Goal: Task Accomplishment & Management: Use online tool/utility

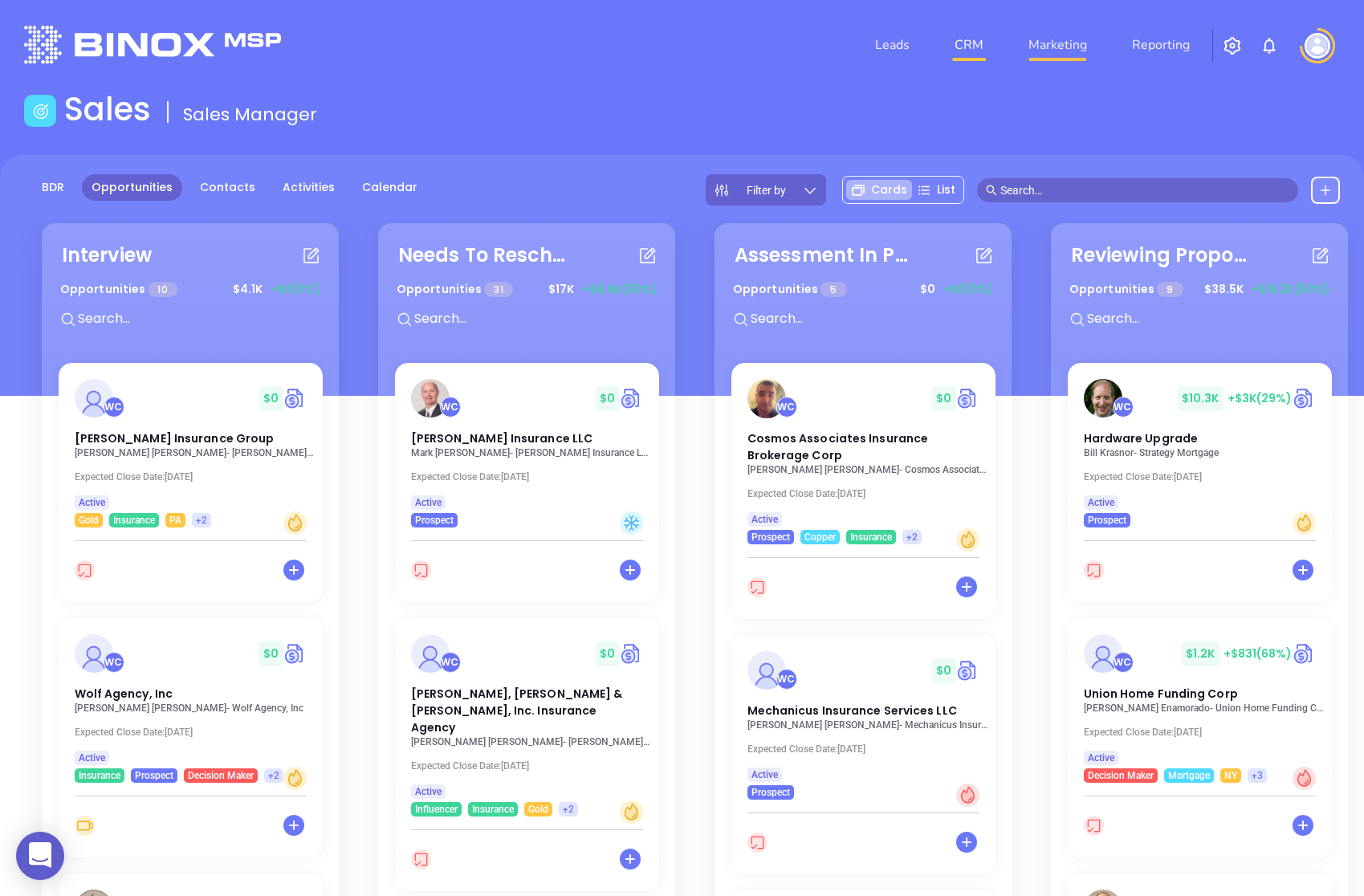
click at [1085, 39] on link "Marketing" at bounding box center [1057, 45] width 71 height 32
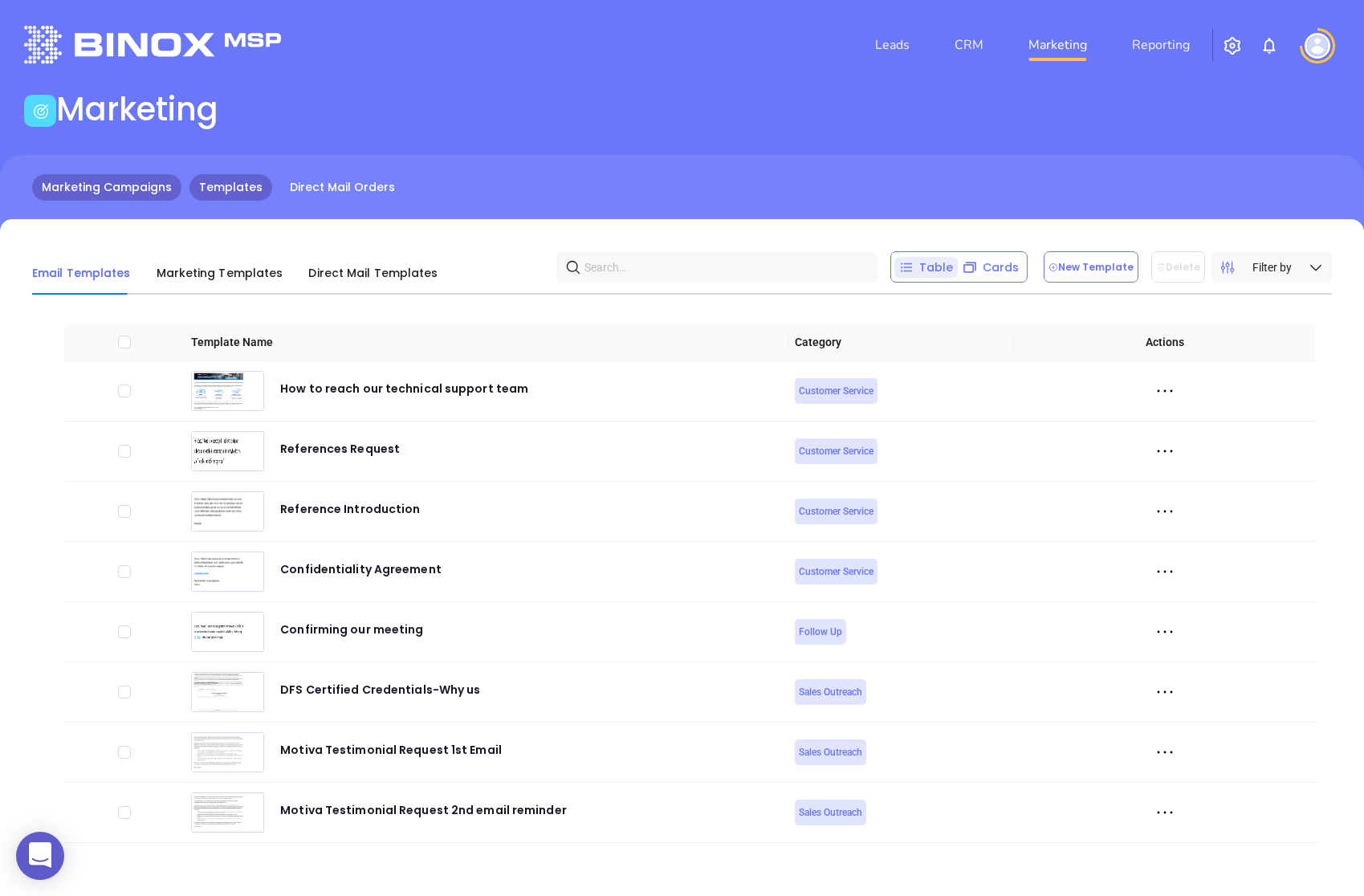
click at [151, 182] on link "Marketing Campaigns" at bounding box center [107, 187] width 150 height 26
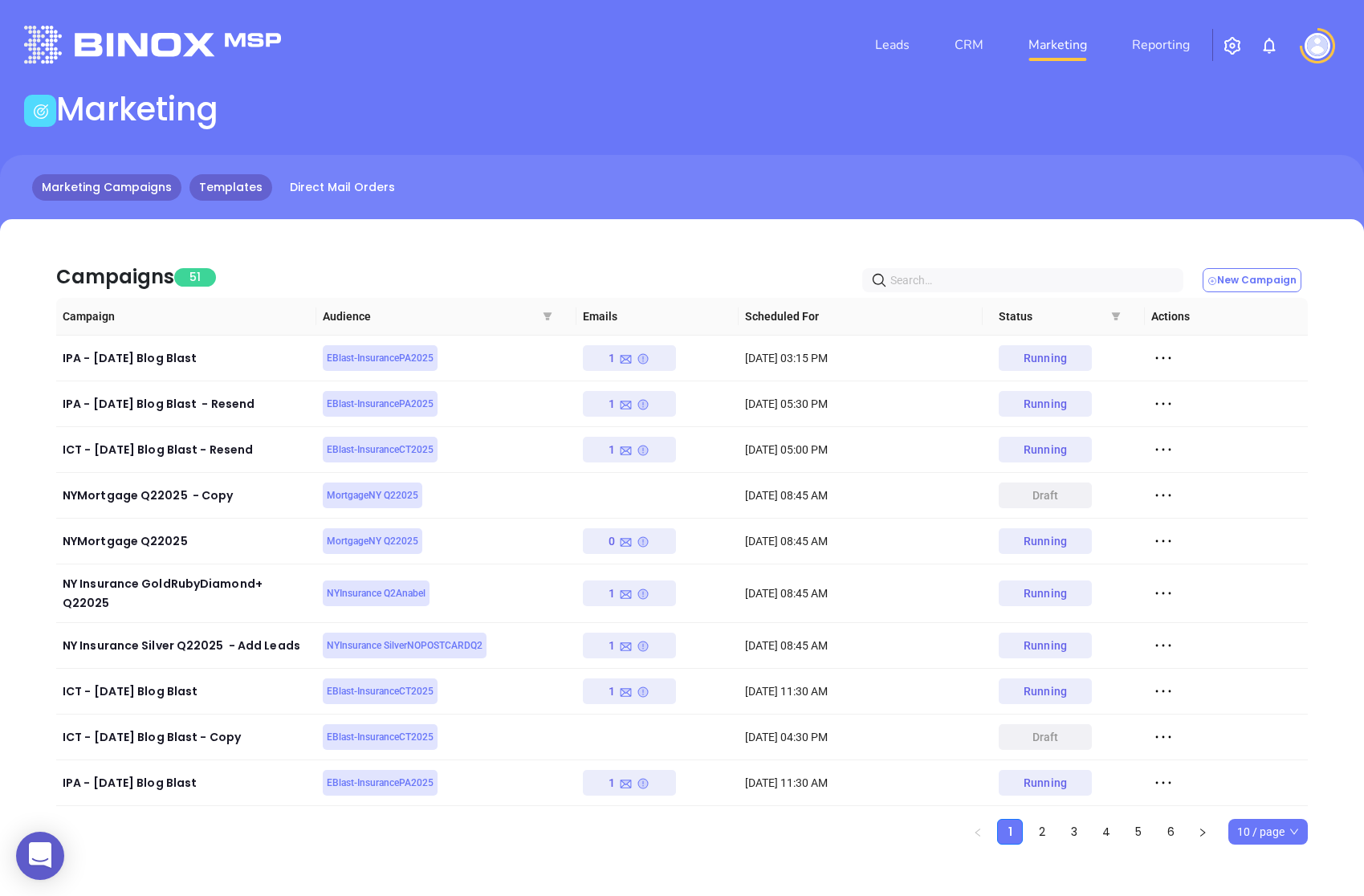
click at [229, 177] on link "Templates" at bounding box center [231, 187] width 83 height 26
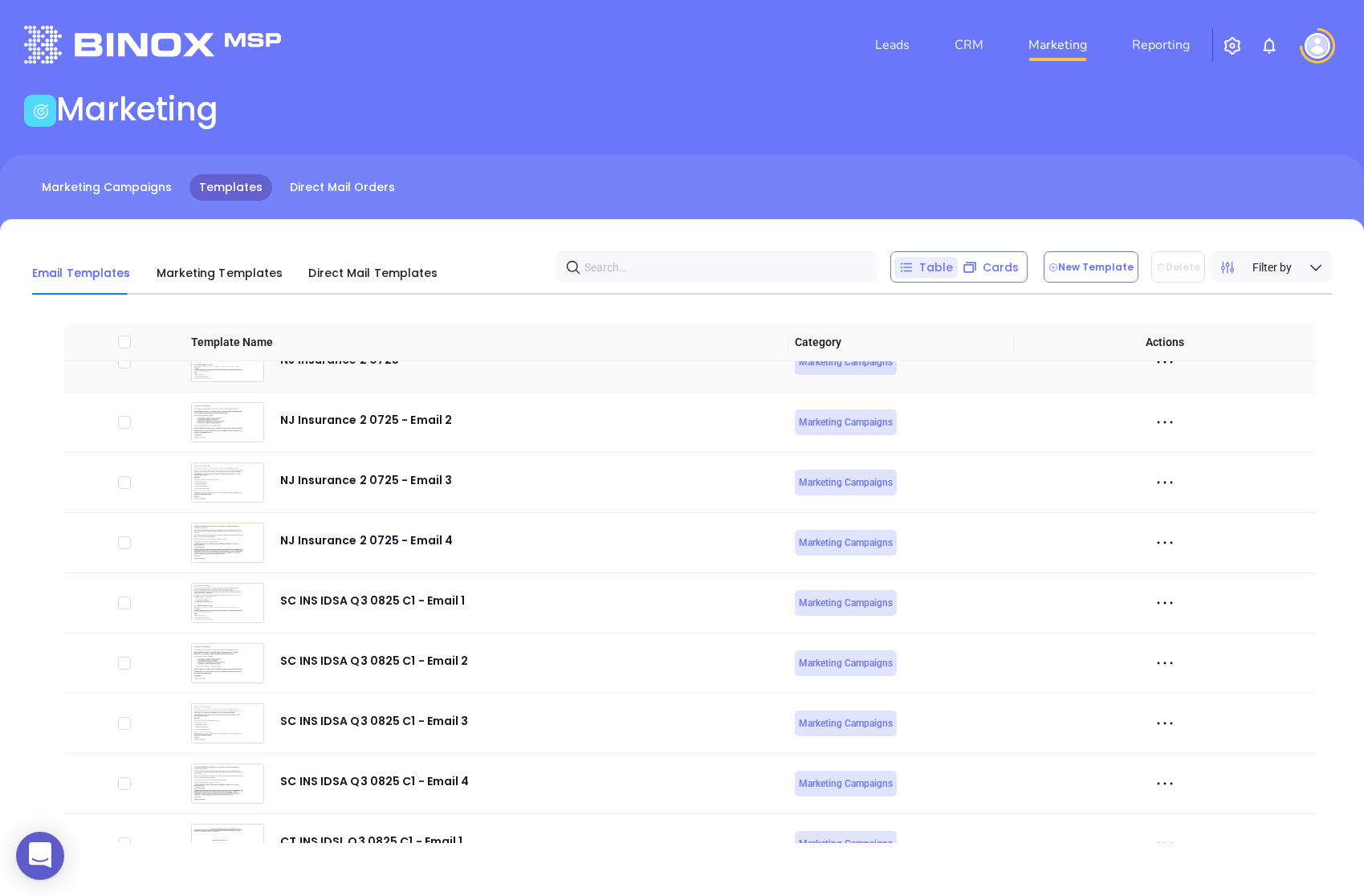
scroll to position [5177, 0]
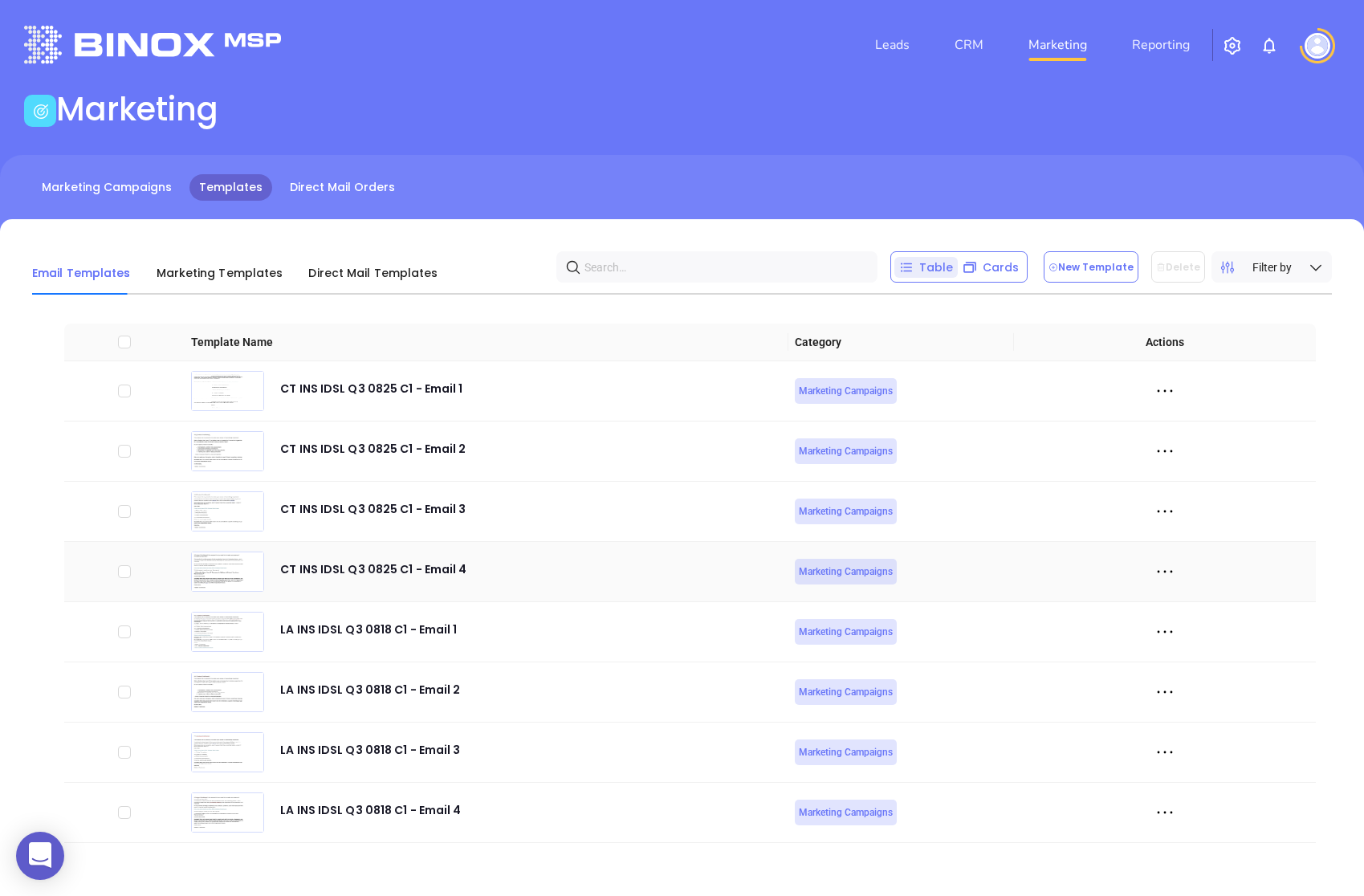
click at [1170, 567] on icon at bounding box center [1164, 571] width 24 height 24
click at [1174, 662] on icon at bounding box center [1171, 661] width 12 height 12
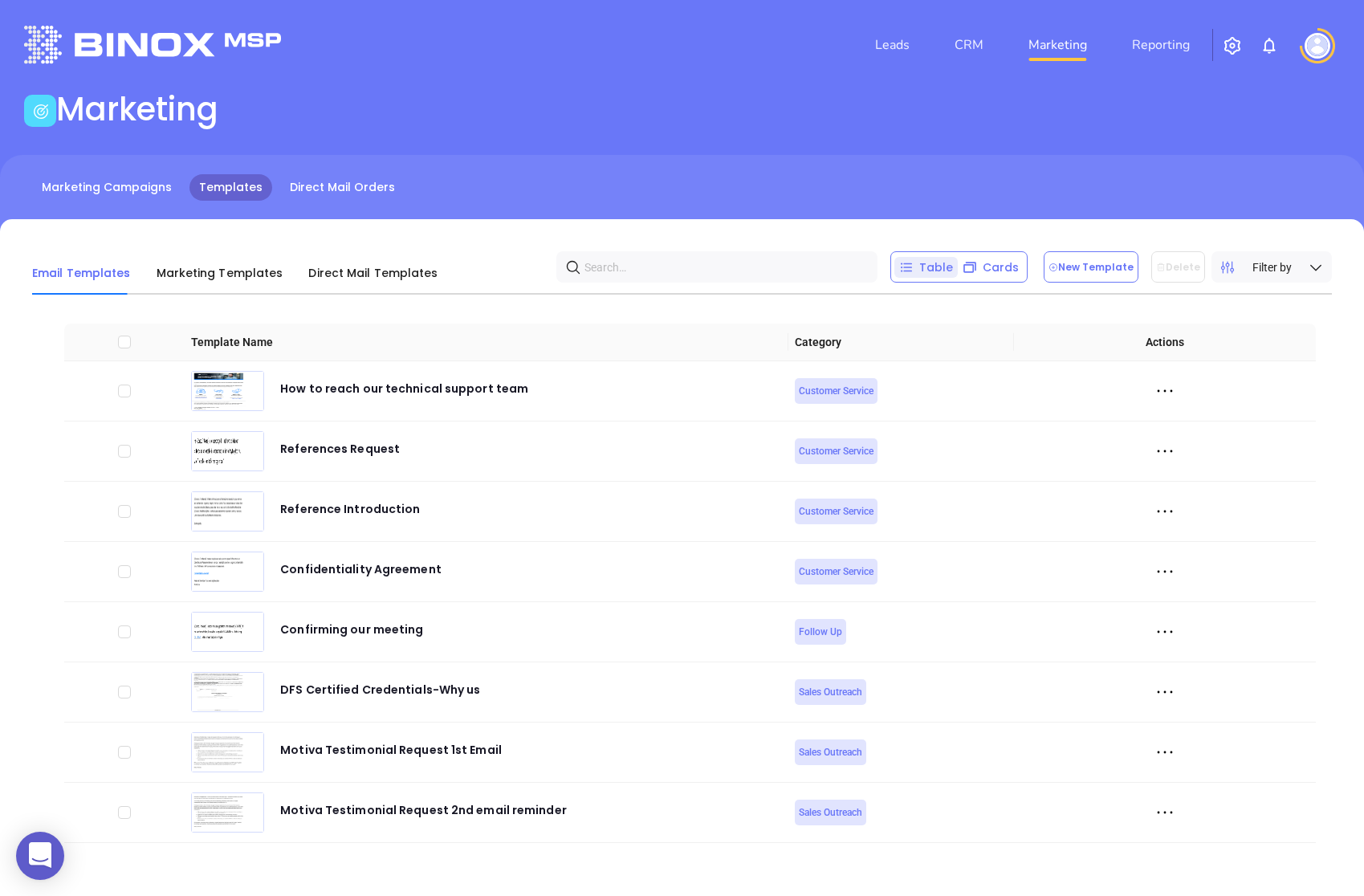
click at [1325, 53] on img at bounding box center [1317, 46] width 26 height 26
click at [1270, 167] on div "Logout" at bounding box center [1288, 157] width 109 height 30
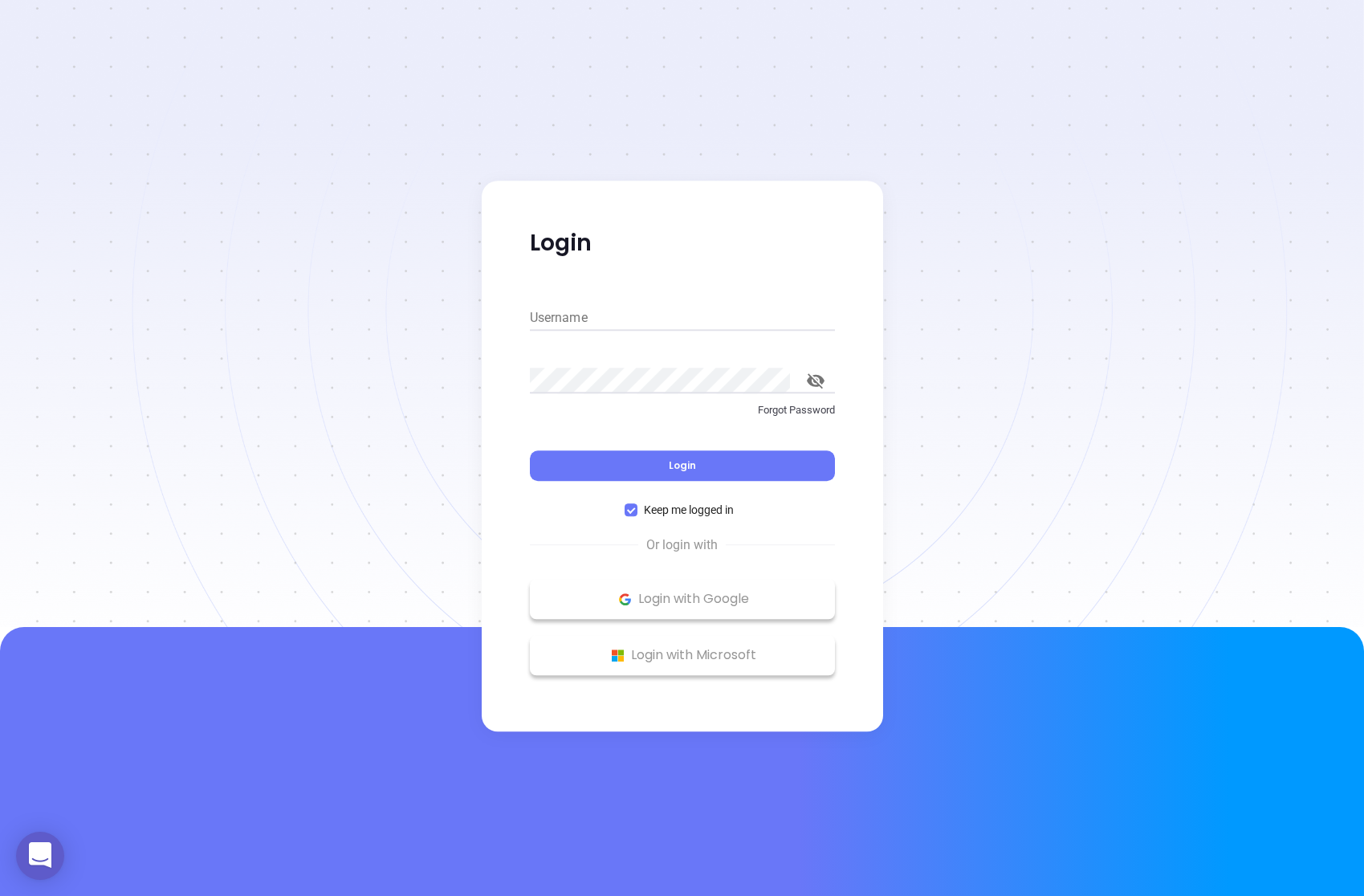
type input "sebastian@motiva.net"
type input "[PERSON_NAME][EMAIL_ADDRESS][DOMAIN_NAME]"
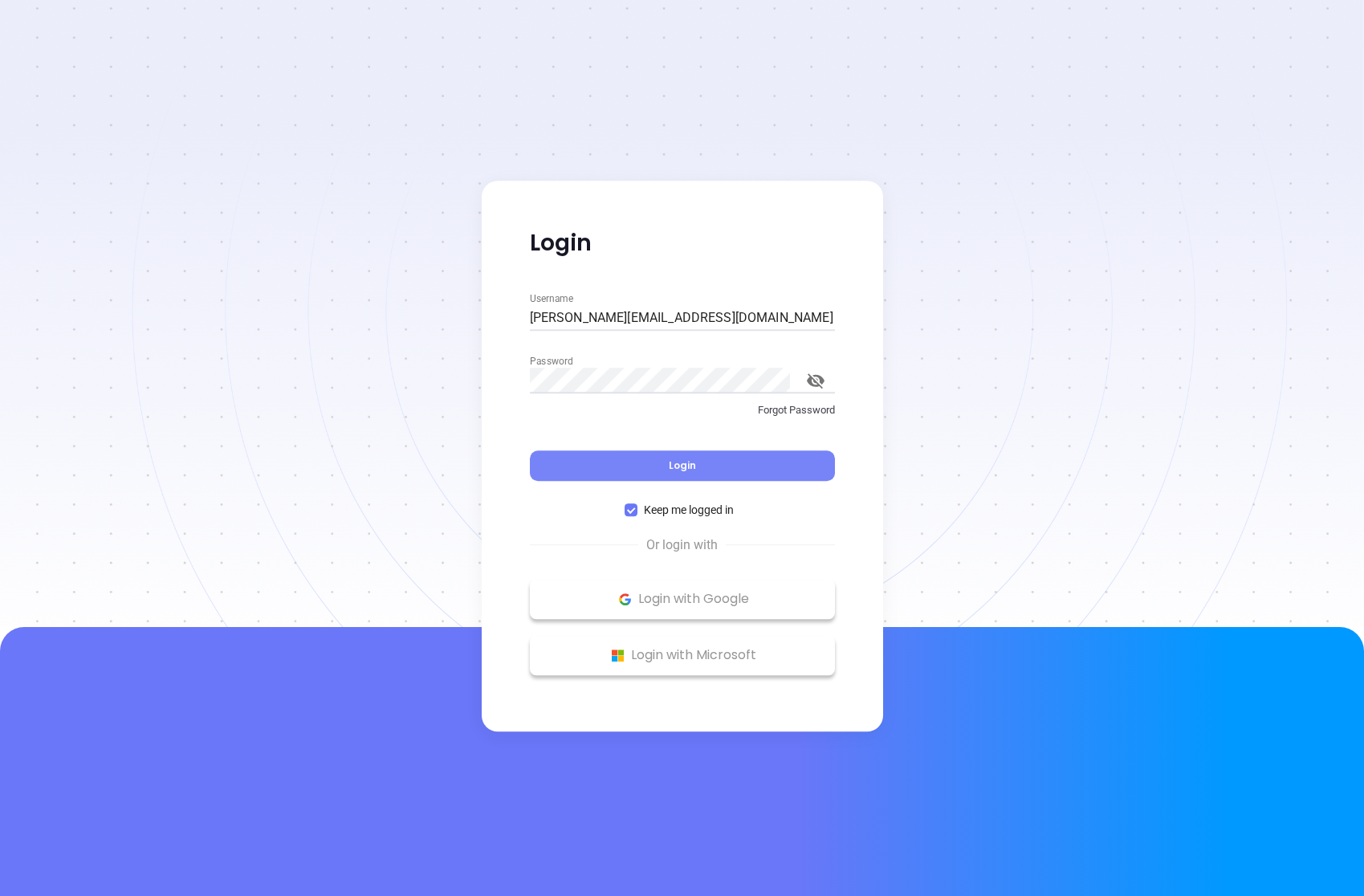
click at [614, 456] on button "Login" at bounding box center [682, 465] width 305 height 30
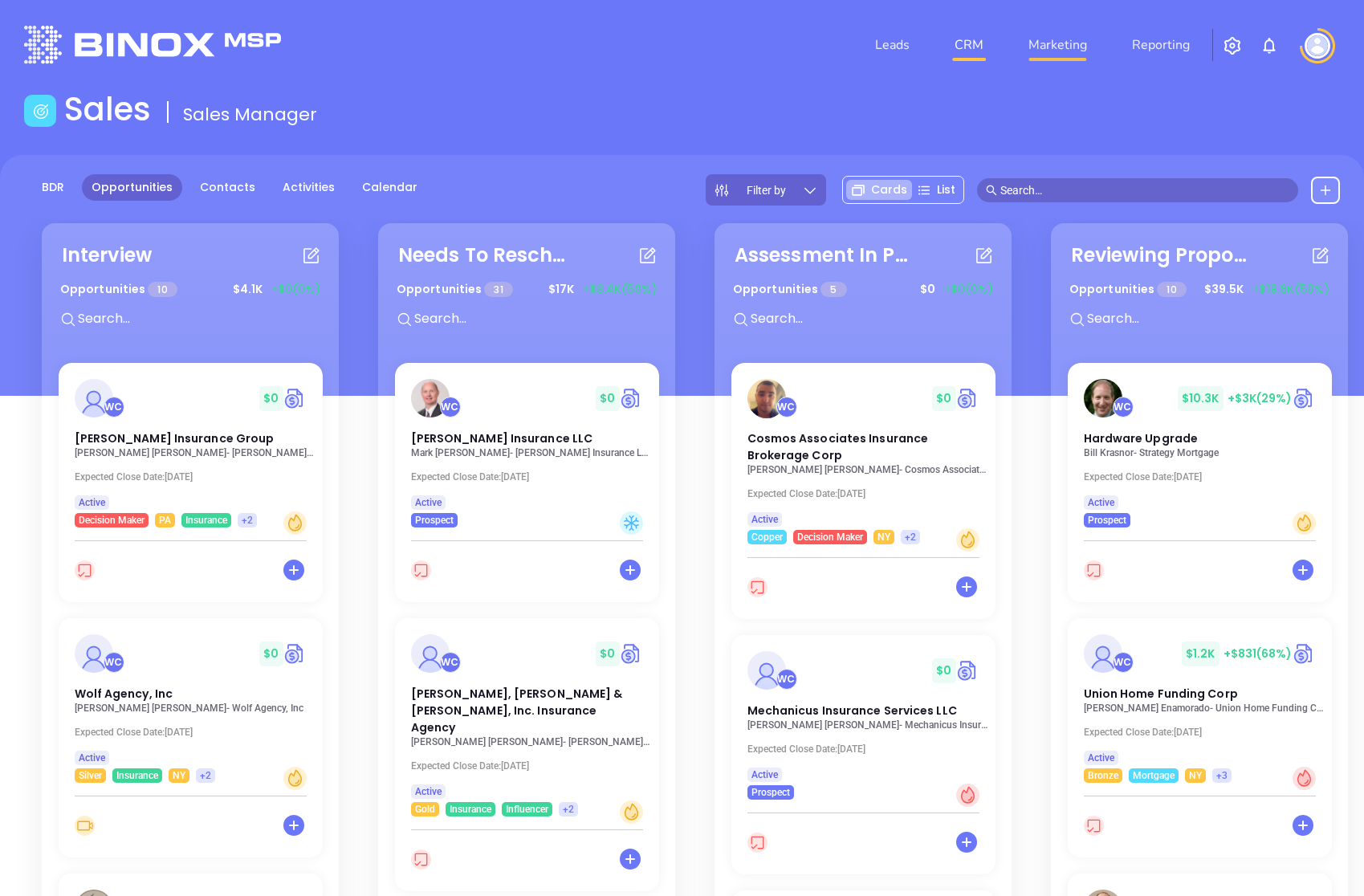
click at [1071, 54] on link "Marketing" at bounding box center [1057, 45] width 71 height 32
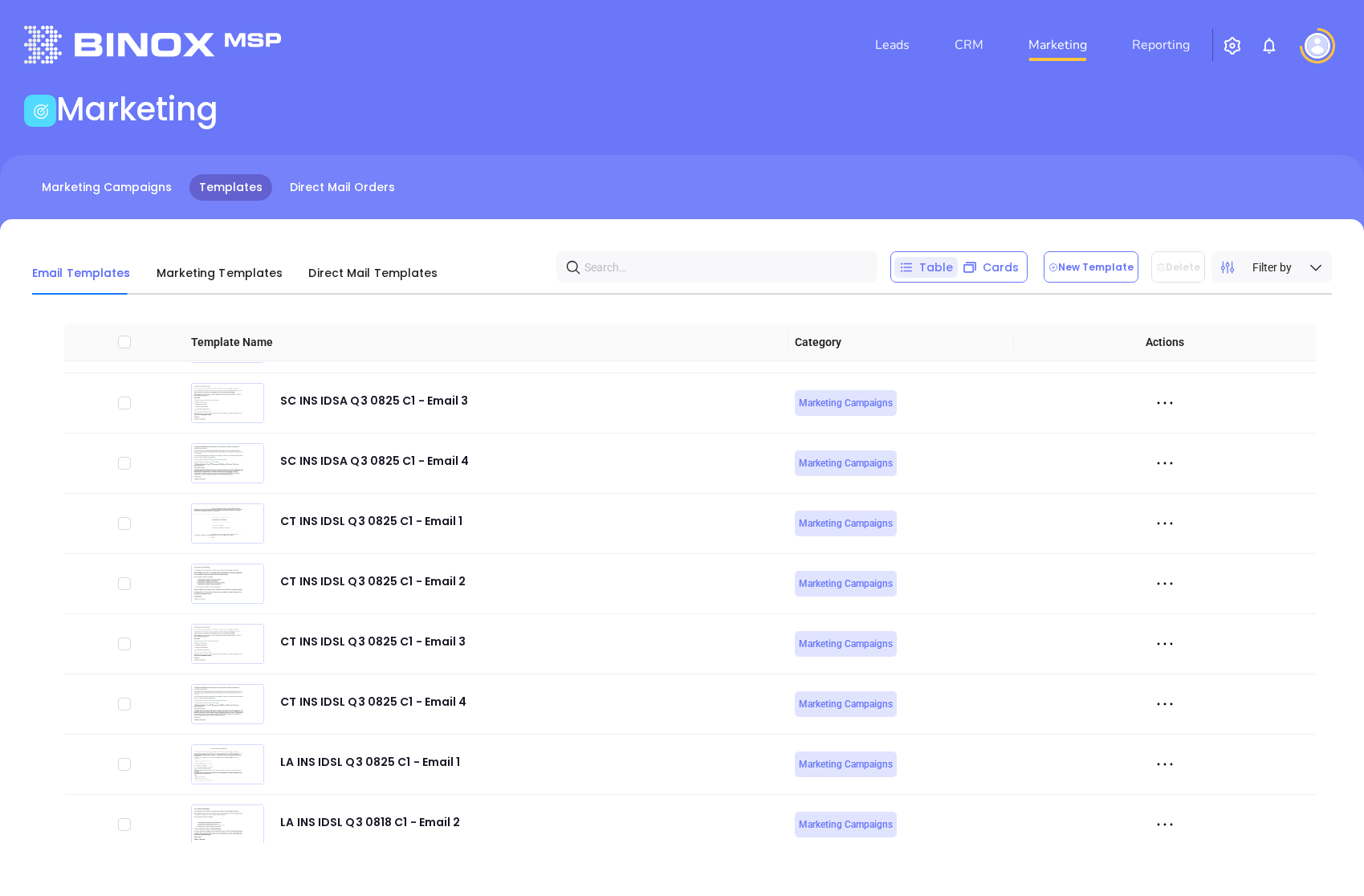
scroll to position [5177, 0]
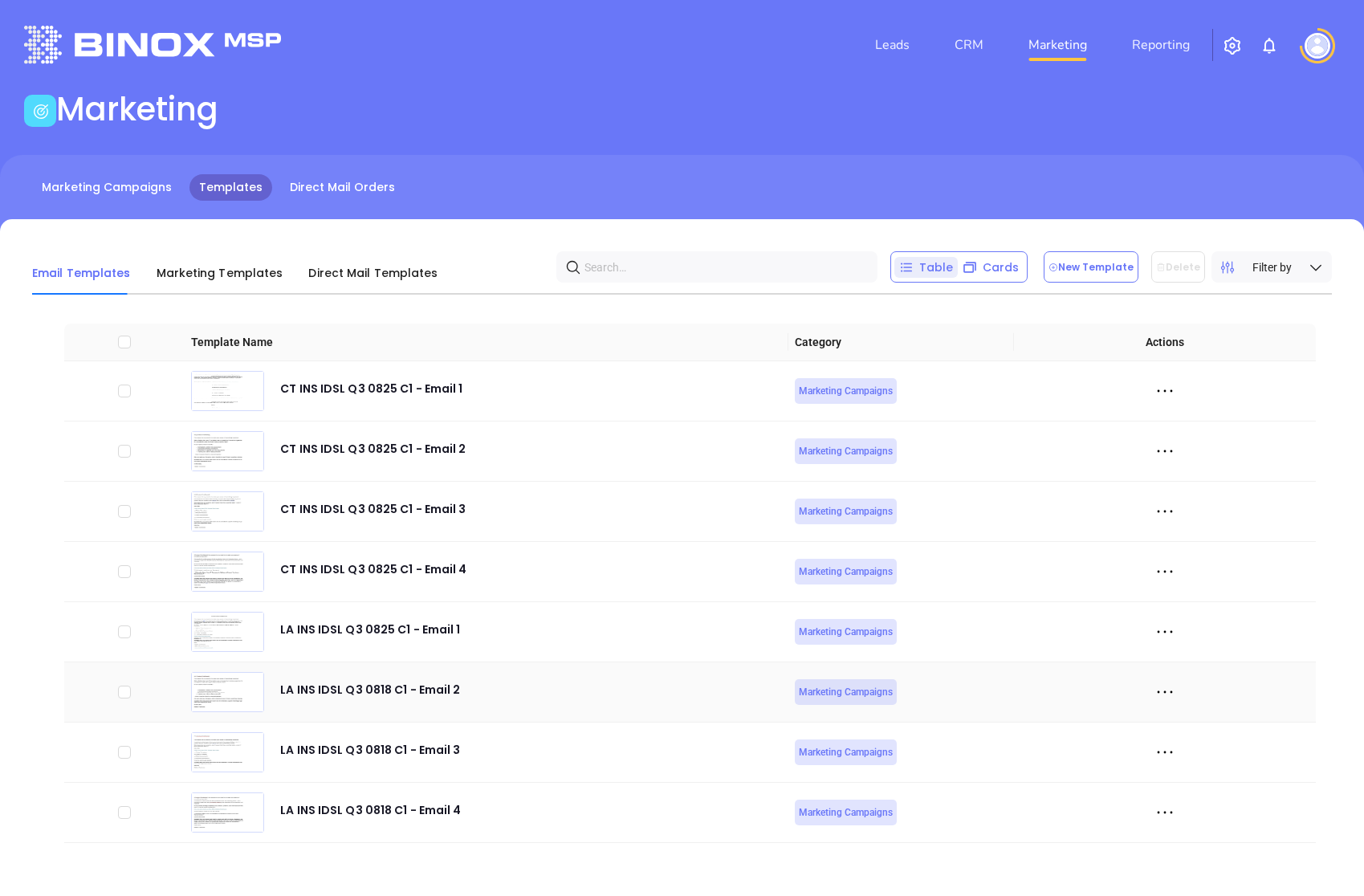
click at [1168, 691] on icon at bounding box center [1164, 692] width 24 height 24
click at [1183, 776] on div "Edit" at bounding box center [1237, 779] width 145 height 17
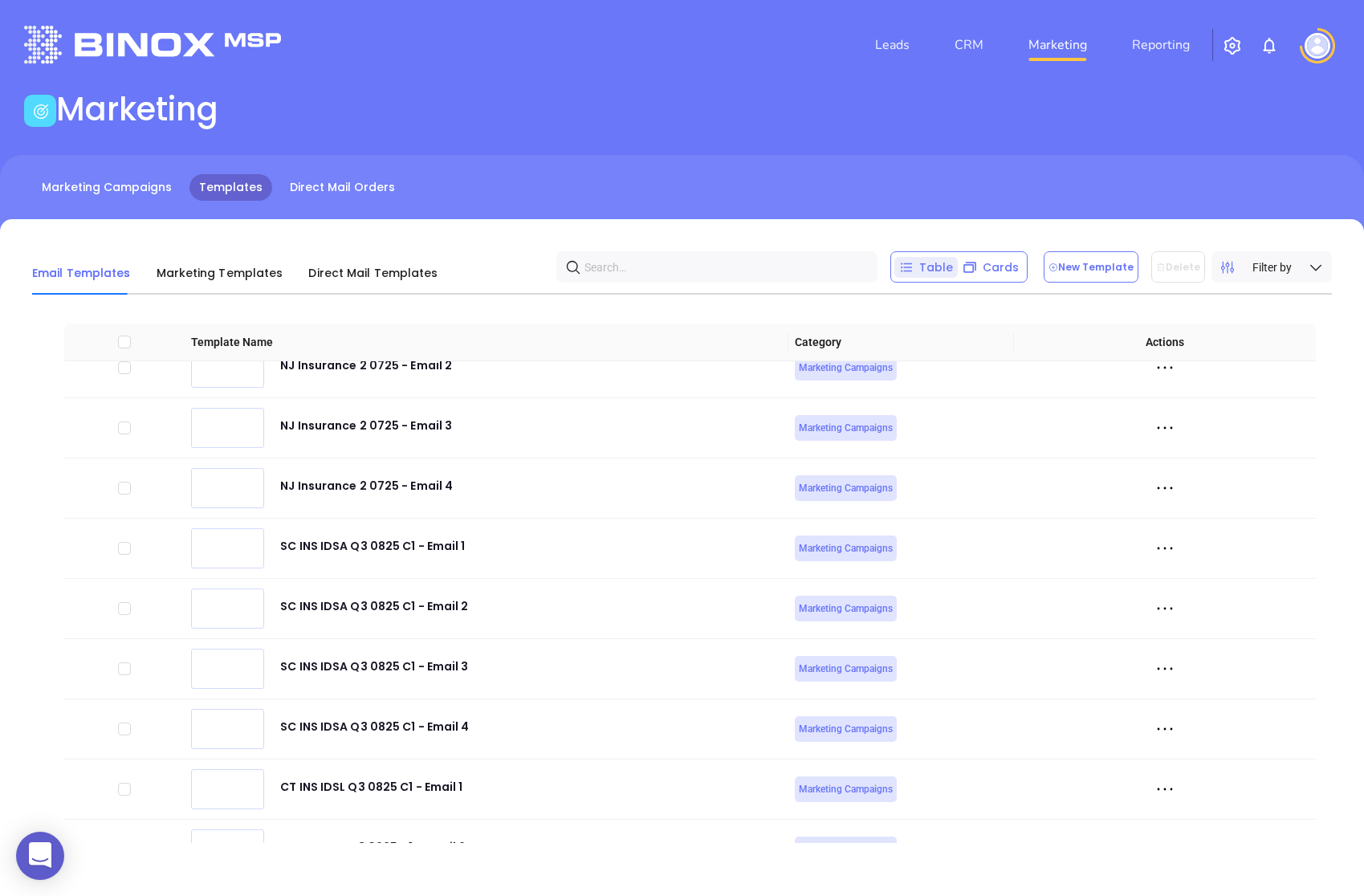
scroll to position [5177, 0]
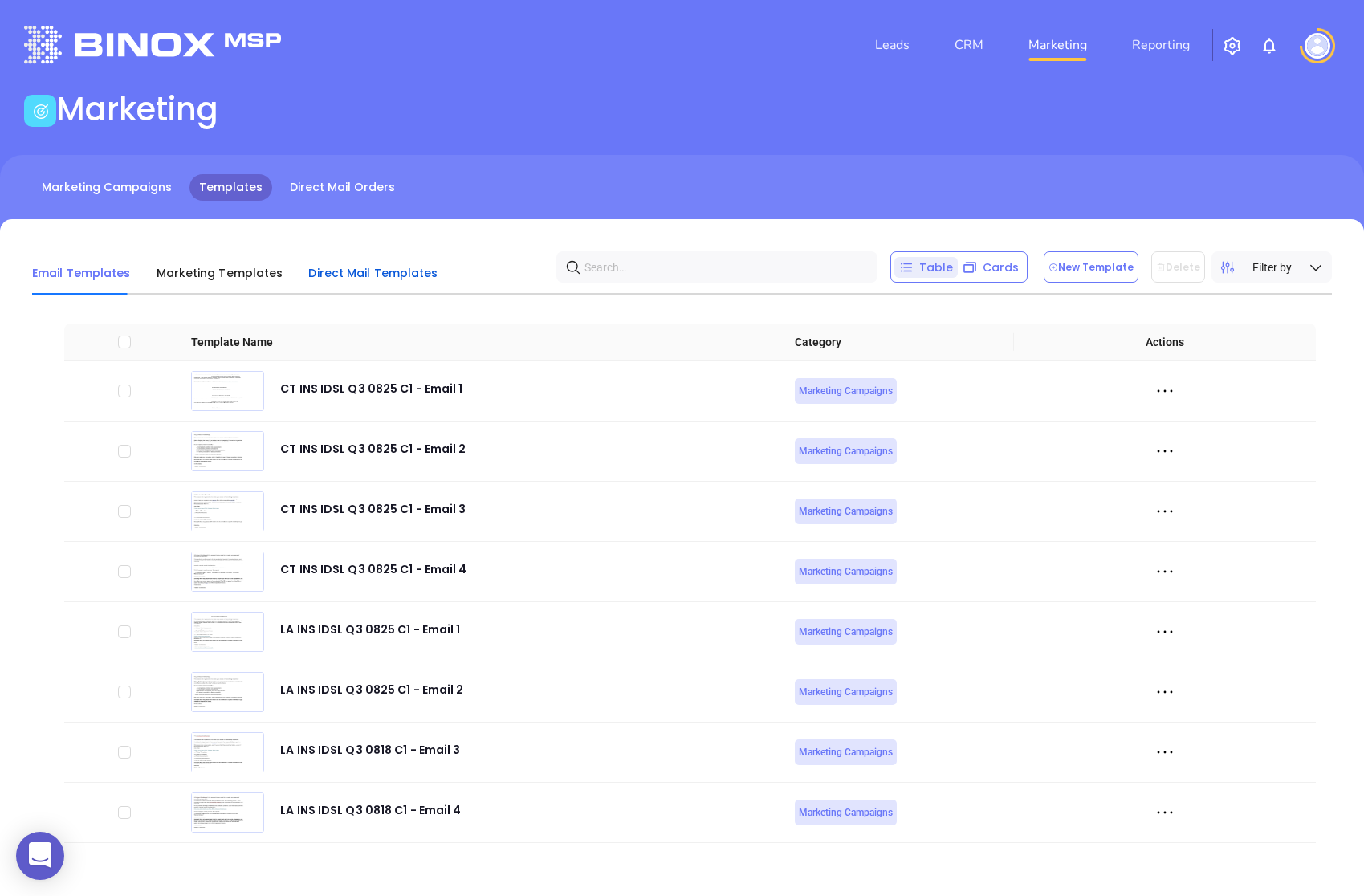
click at [375, 276] on span "Direct Mail Templates" at bounding box center [373, 273] width 130 height 16
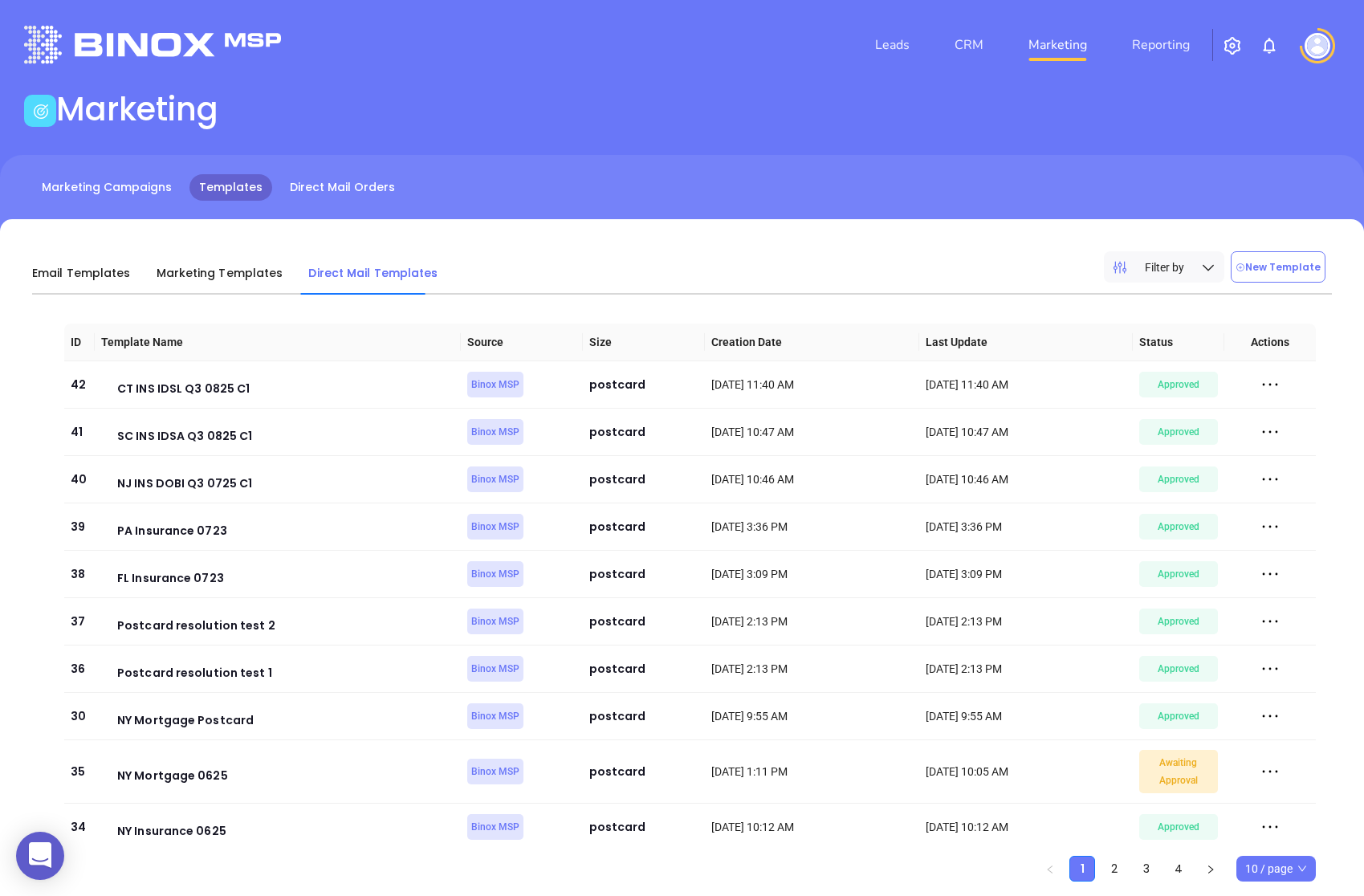
click at [1331, 259] on div "Filter by New Template" at bounding box center [1218, 266] width 228 height 31
click at [1307, 261] on button "New Template" at bounding box center [1278, 266] width 95 height 31
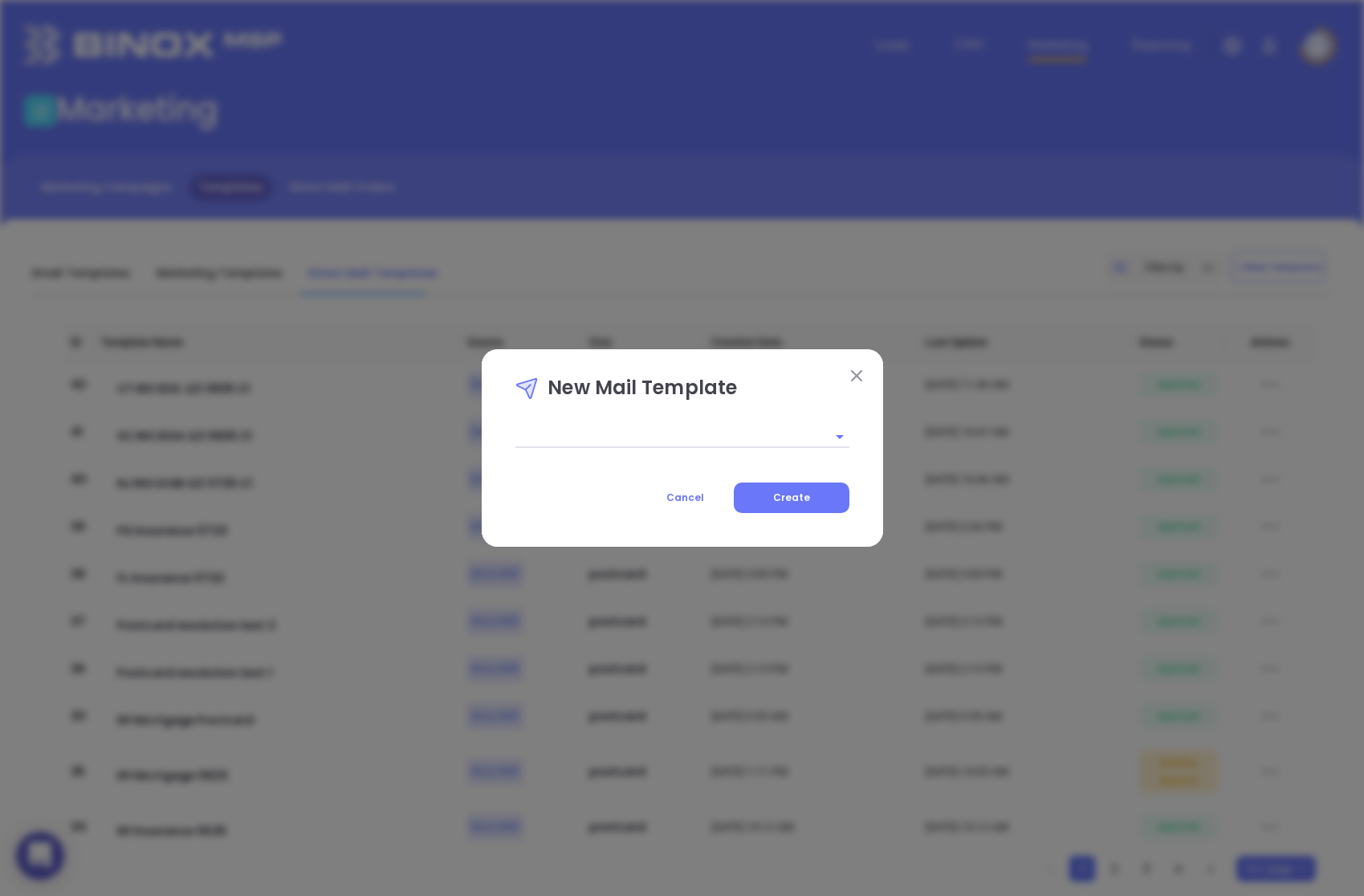
click at [782, 442] on input "text" at bounding box center [660, 436] width 289 height 24
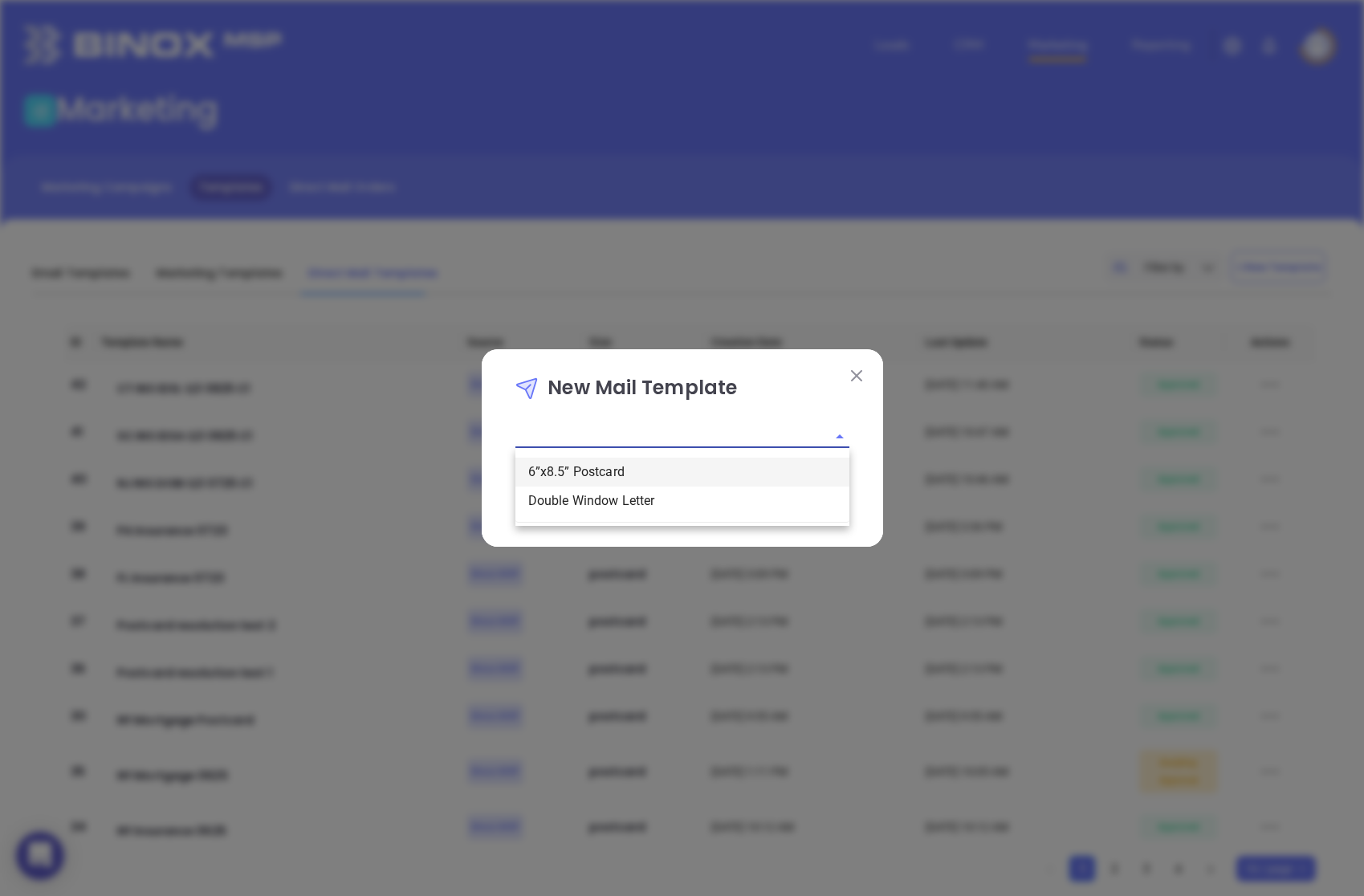
click at [737, 464] on li "6”x8.5” Postcard" at bounding box center [682, 472] width 334 height 29
type input "6”x8.5” Postcard"
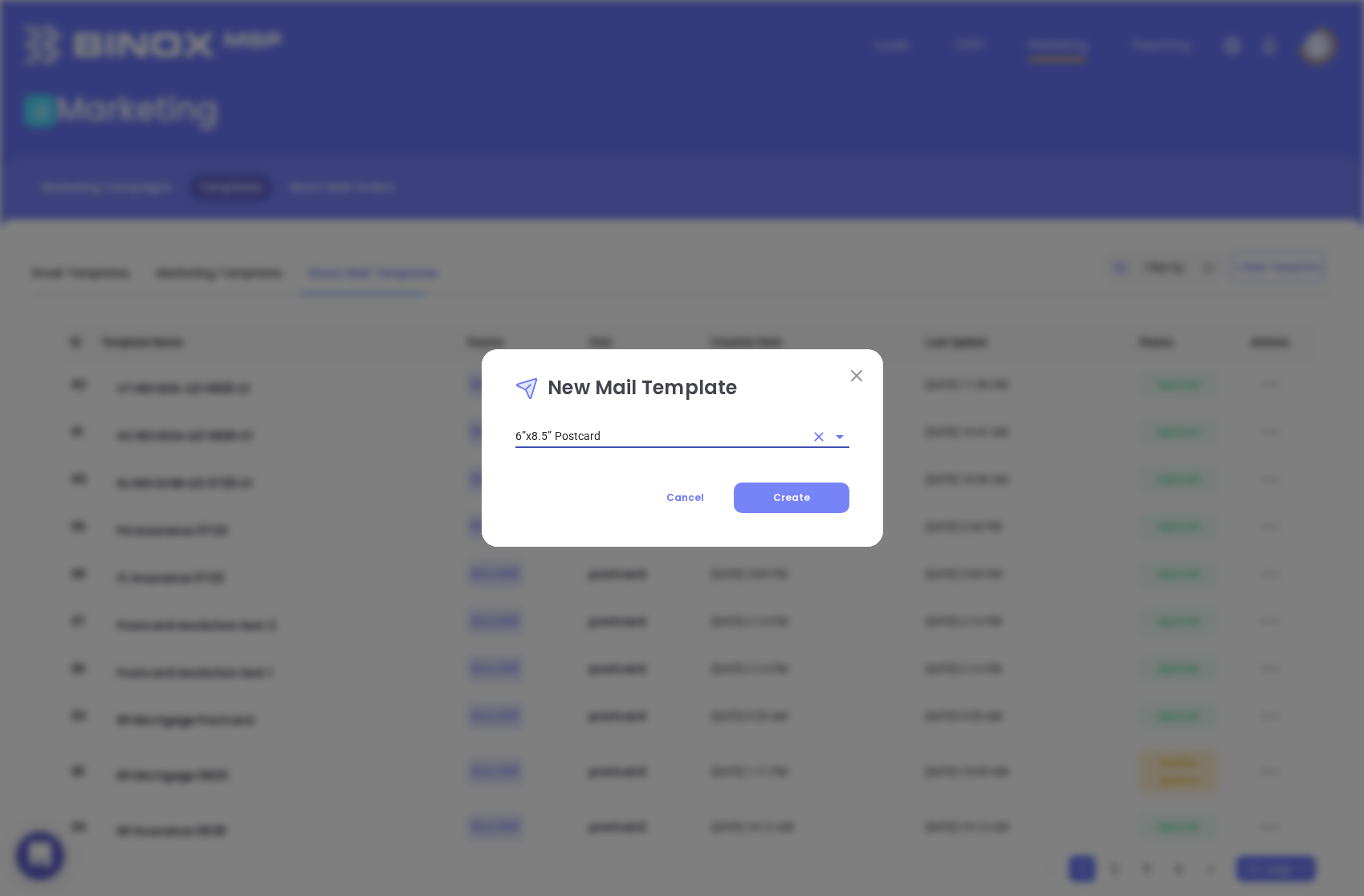
click at [765, 490] on button "Create" at bounding box center [791, 497] width 116 height 30
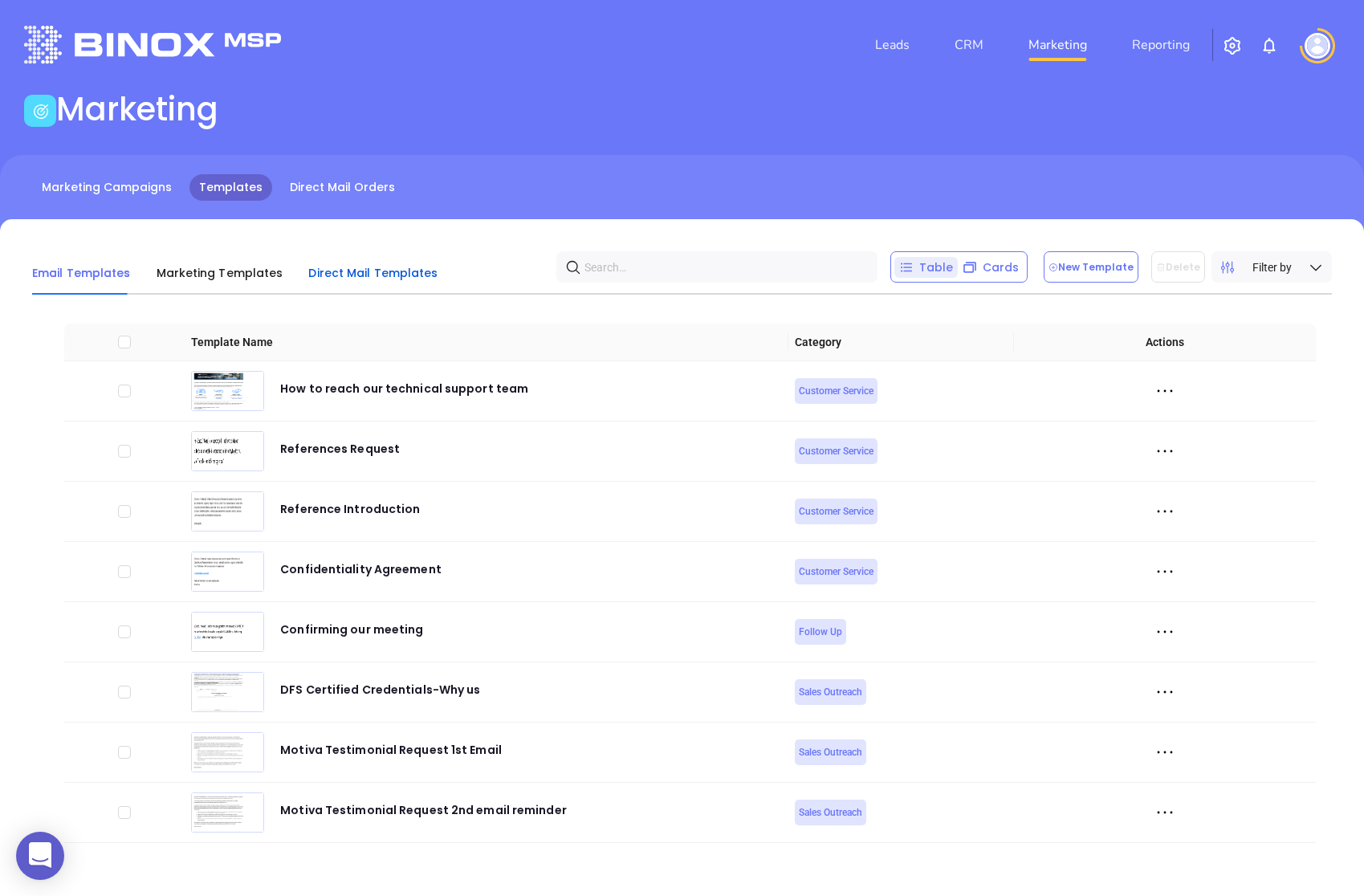
click at [369, 282] on div "Direct Mail Templates" at bounding box center [373, 273] width 130 height 19
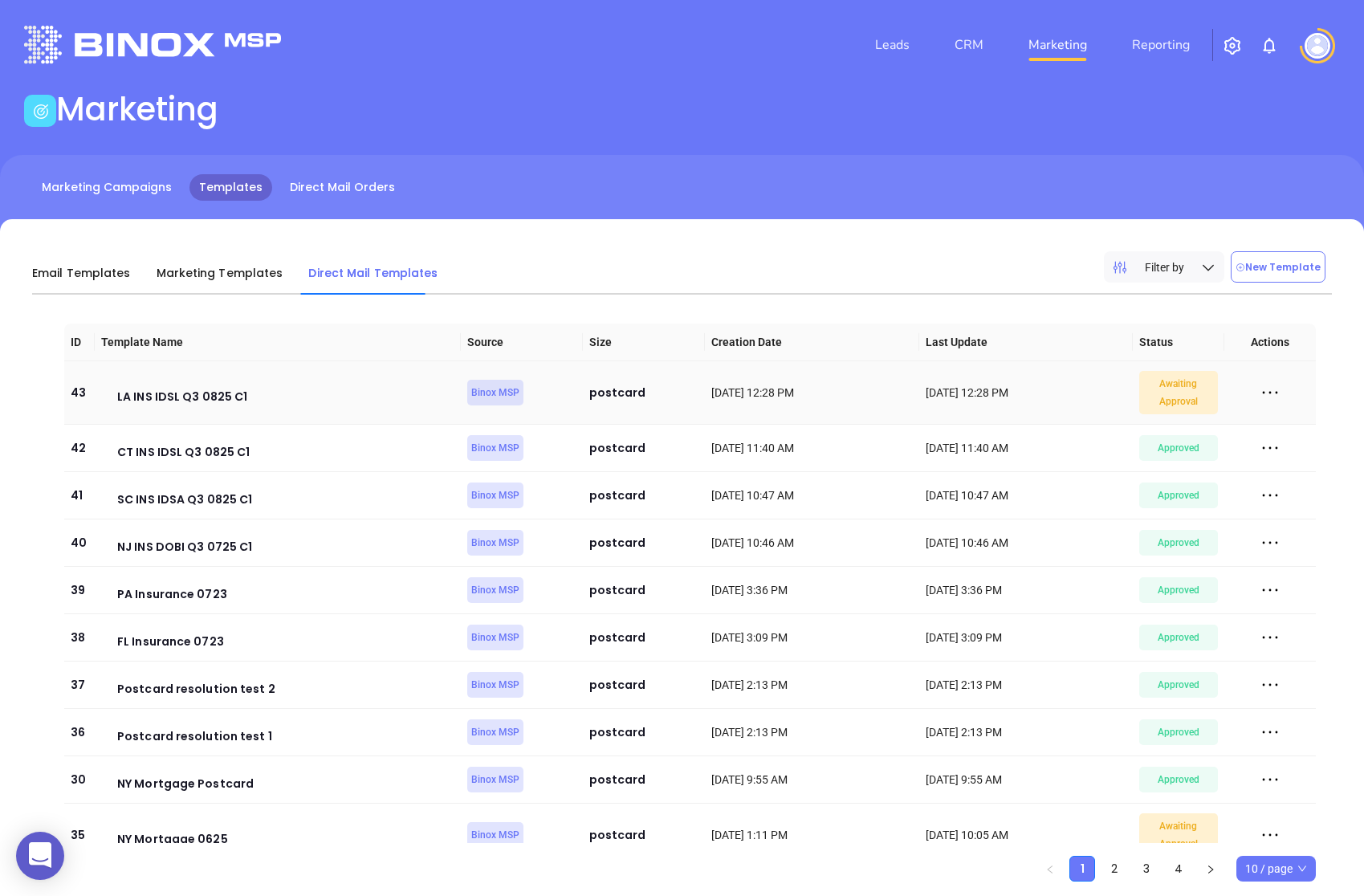
click at [1271, 385] on icon at bounding box center [1270, 392] width 24 height 24
click at [1180, 446] on div "Approve" at bounding box center [1196, 451] width 145 height 17
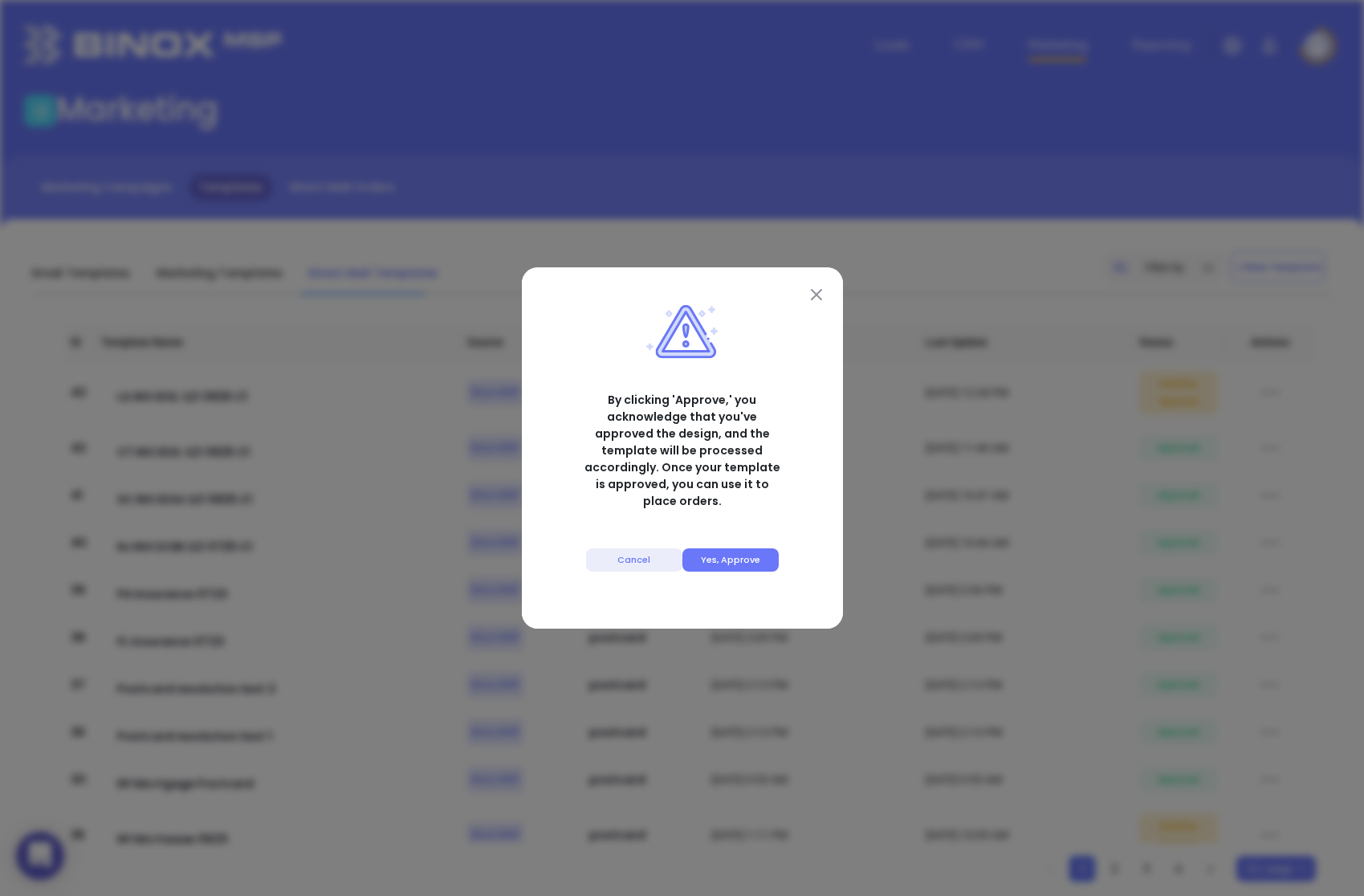
click at [747, 557] on button "Yes, Approve" at bounding box center [731, 560] width 97 height 24
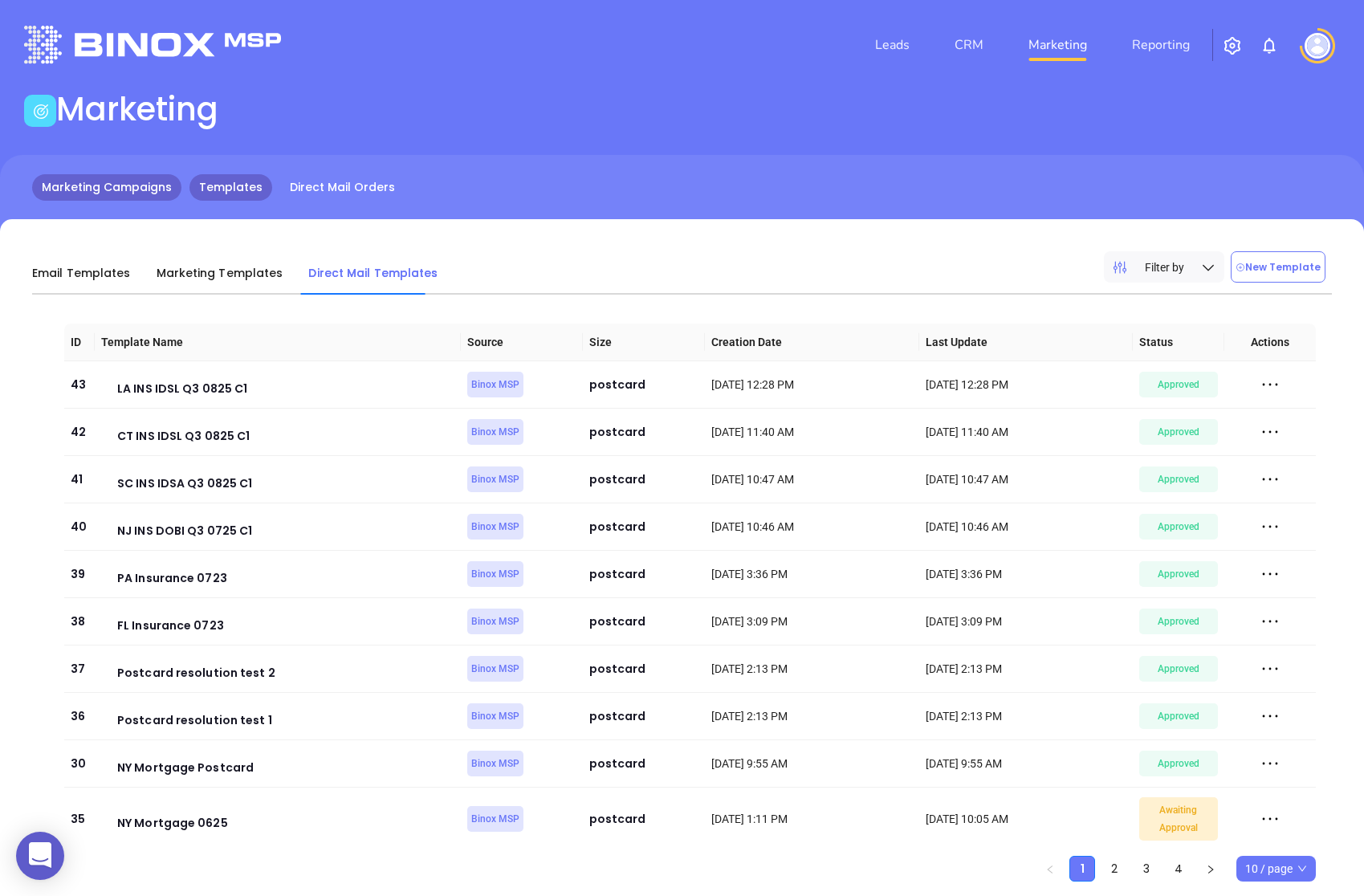
click at [151, 192] on link "Marketing Campaigns" at bounding box center [107, 187] width 150 height 26
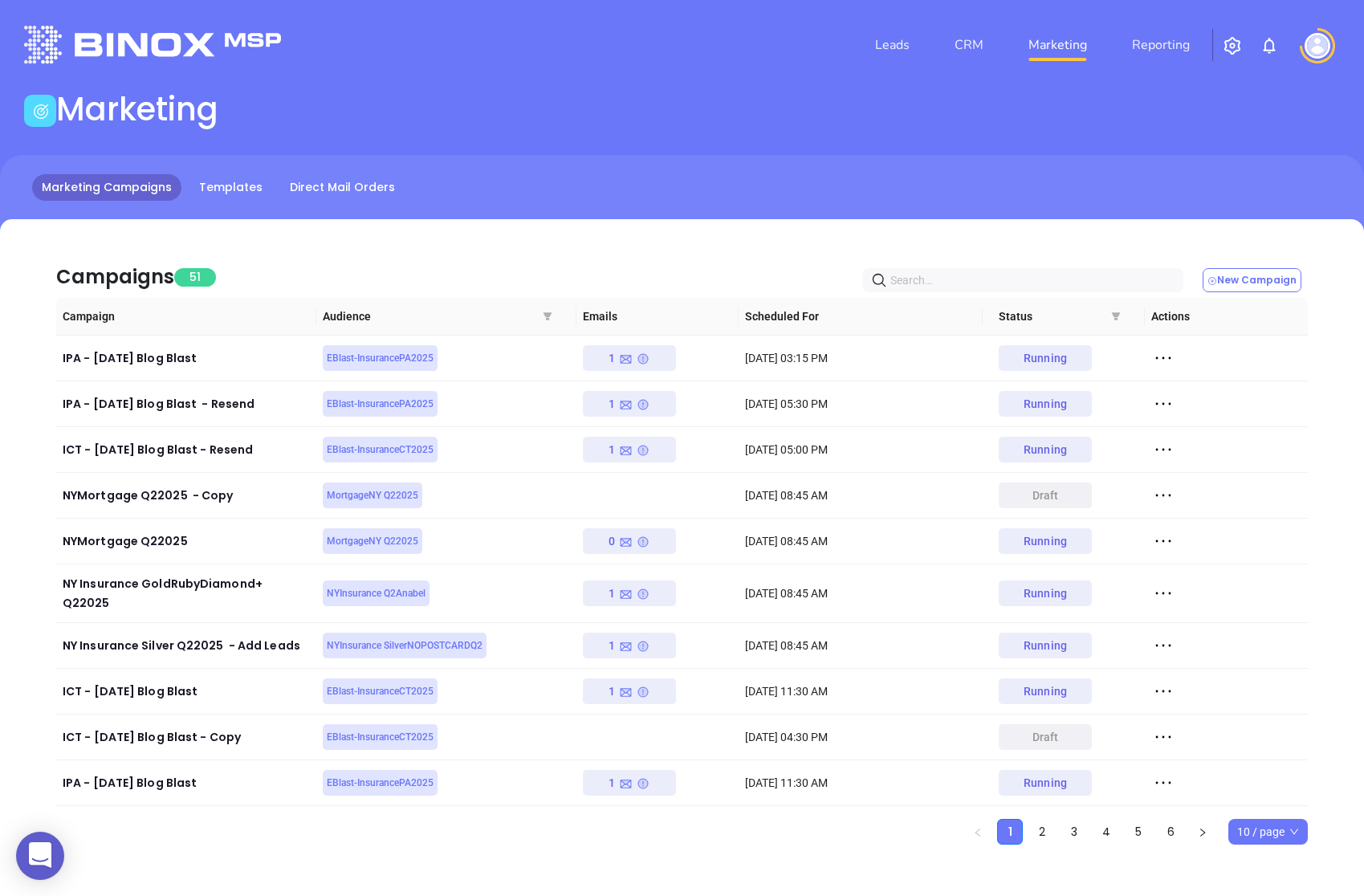
click at [965, 275] on input "text" at bounding box center [1026, 279] width 271 height 17
type input "template"
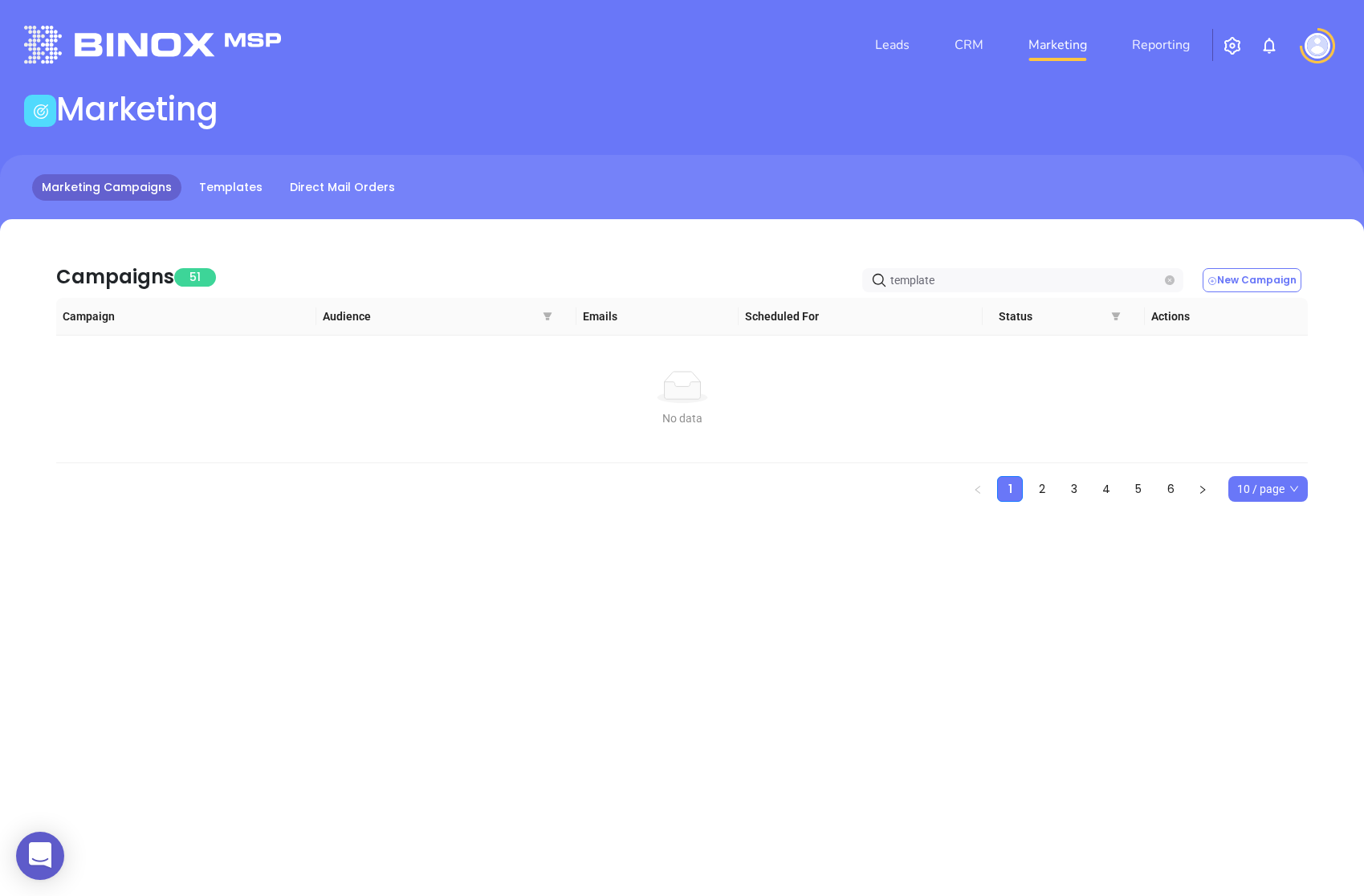
click at [1171, 281] on icon "close-circle" at bounding box center [1169, 280] width 10 height 10
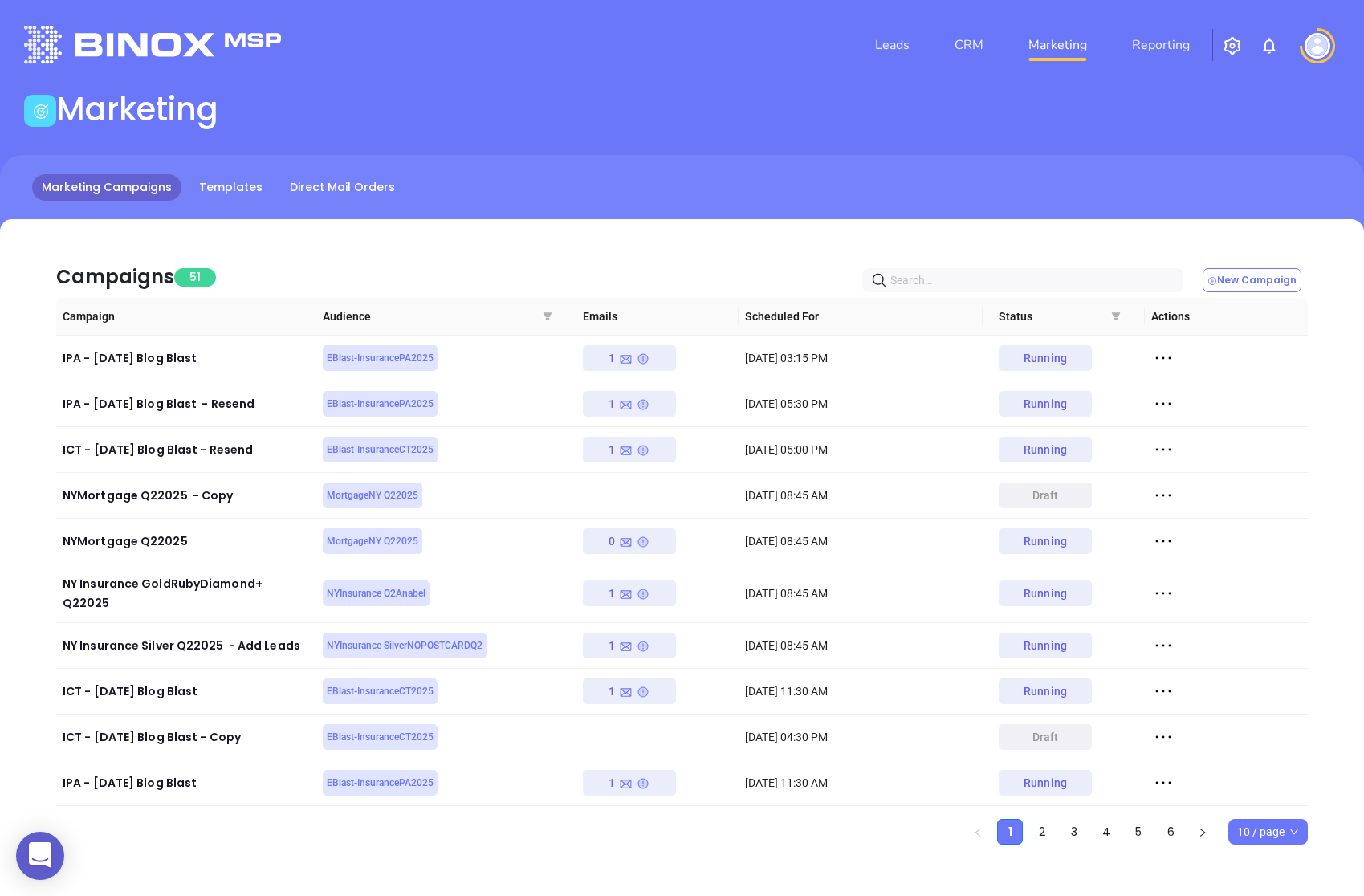
click at [1010, 280] on input "text" at bounding box center [1026, 279] width 271 height 17
click at [904, 281] on input "text" at bounding box center [1026, 279] width 271 height 17
click at [904, 276] on input "text" at bounding box center [1026, 279] width 271 height 17
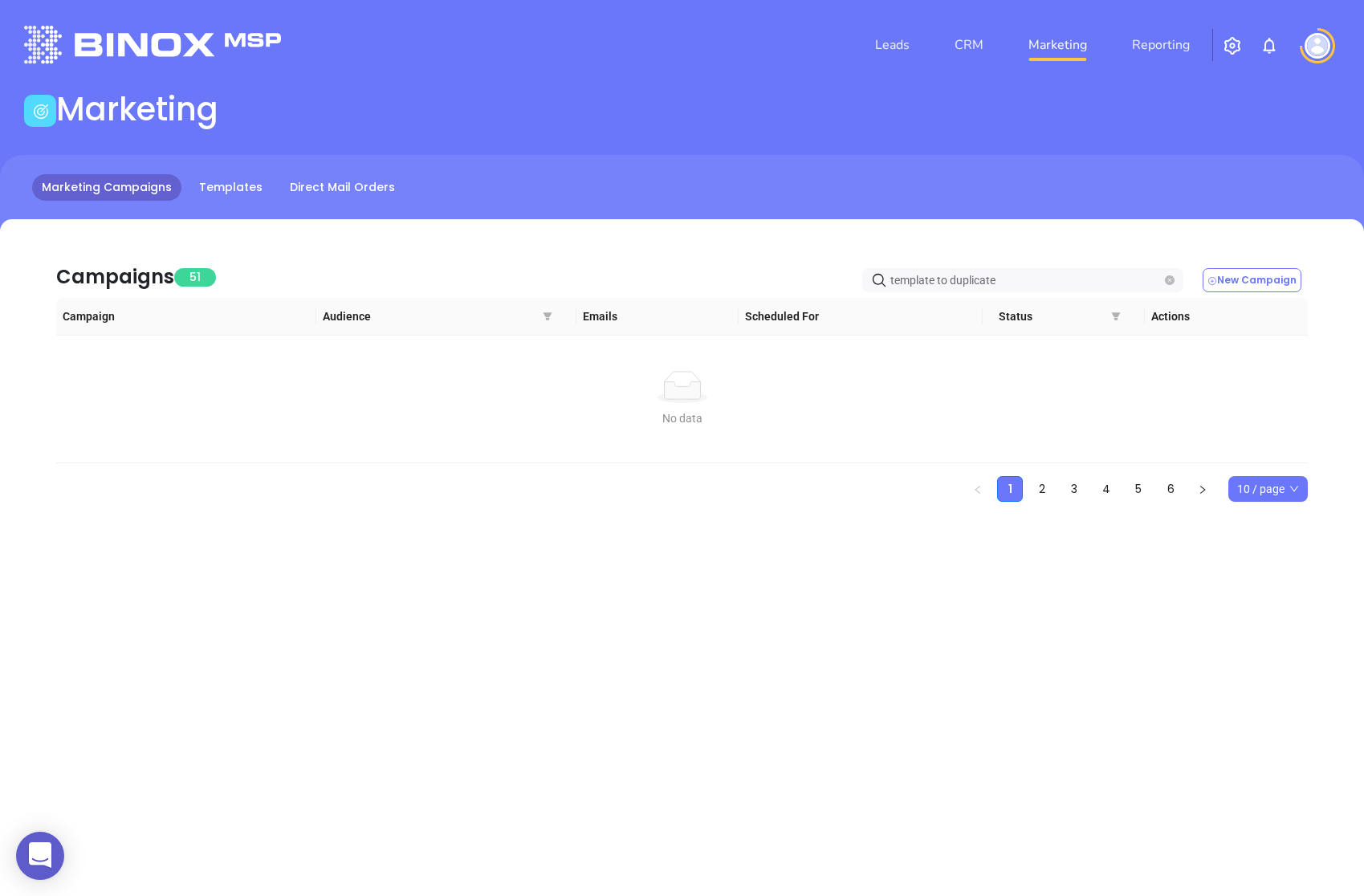
drag, startPoint x: 956, startPoint y: 283, endPoint x: 809, endPoint y: 283, distance: 147.0
click at [818, 283] on div "Campaigns 51 template to duplicate New Campaign" at bounding box center [682, 271] width 1251 height 55
type input "duplicate"
drag, startPoint x: 944, startPoint y: 279, endPoint x: 804, endPoint y: 277, distance: 140.0
click at [845, 279] on div "Campaigns 51 duplicate New Campaign" at bounding box center [682, 271] width 1251 height 55
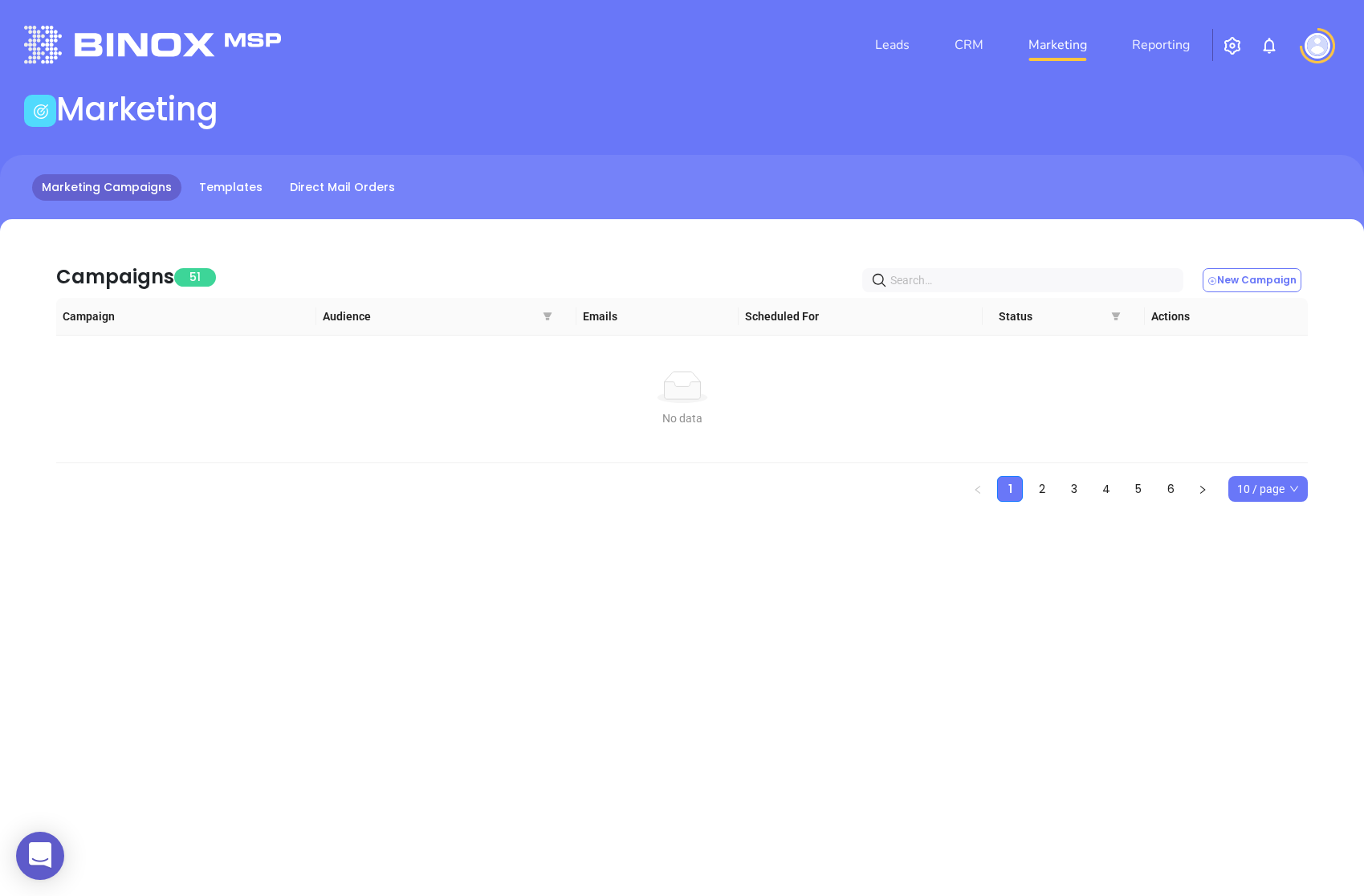
click at [648, 531] on div "Campaigns 51 New Campaign Campaign Audience Emails Scheduled For Status Actions…" at bounding box center [682, 388] width 1364 height 339
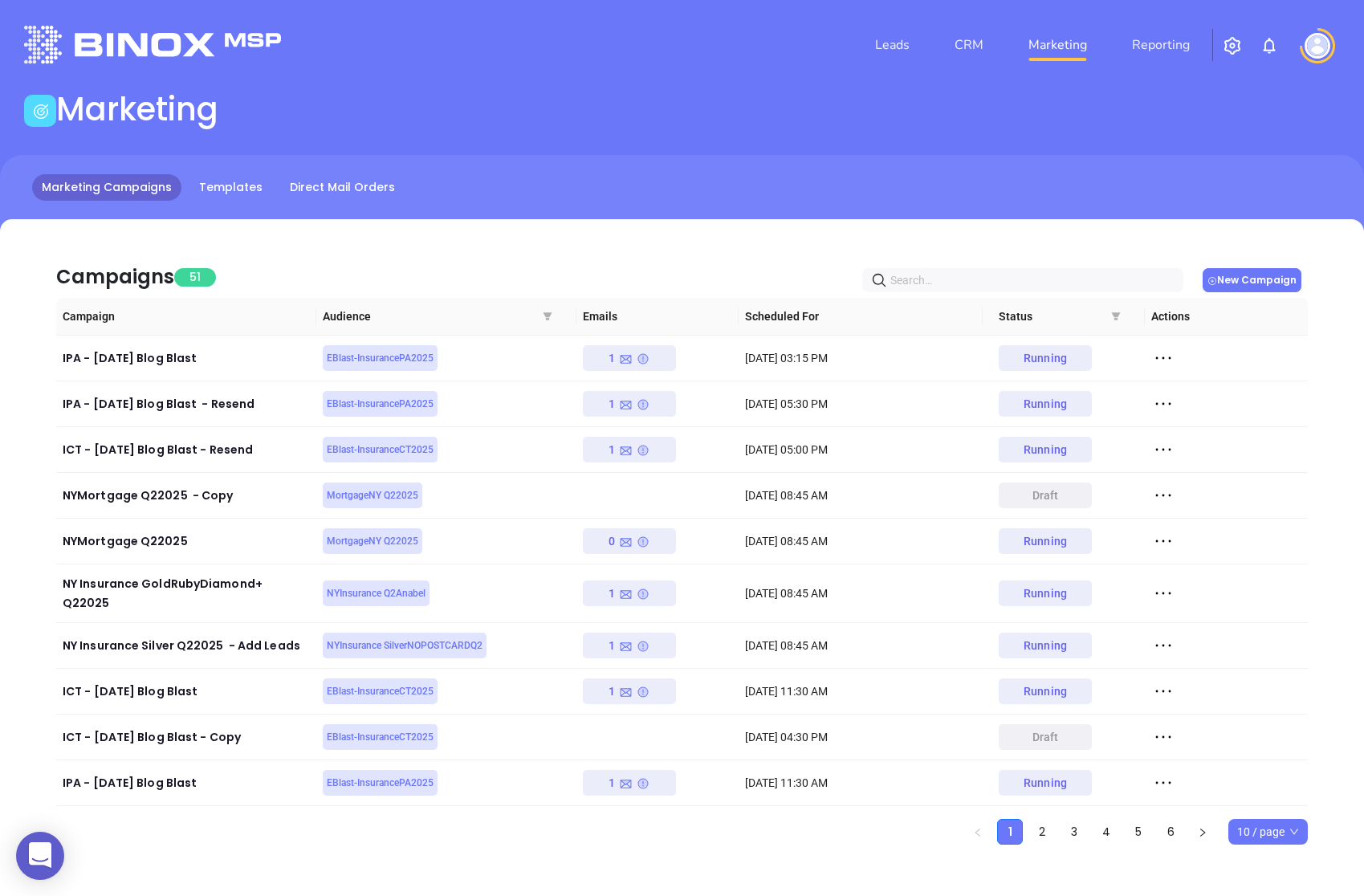
click at [1285, 283] on button "New Campaign" at bounding box center [1252, 280] width 99 height 24
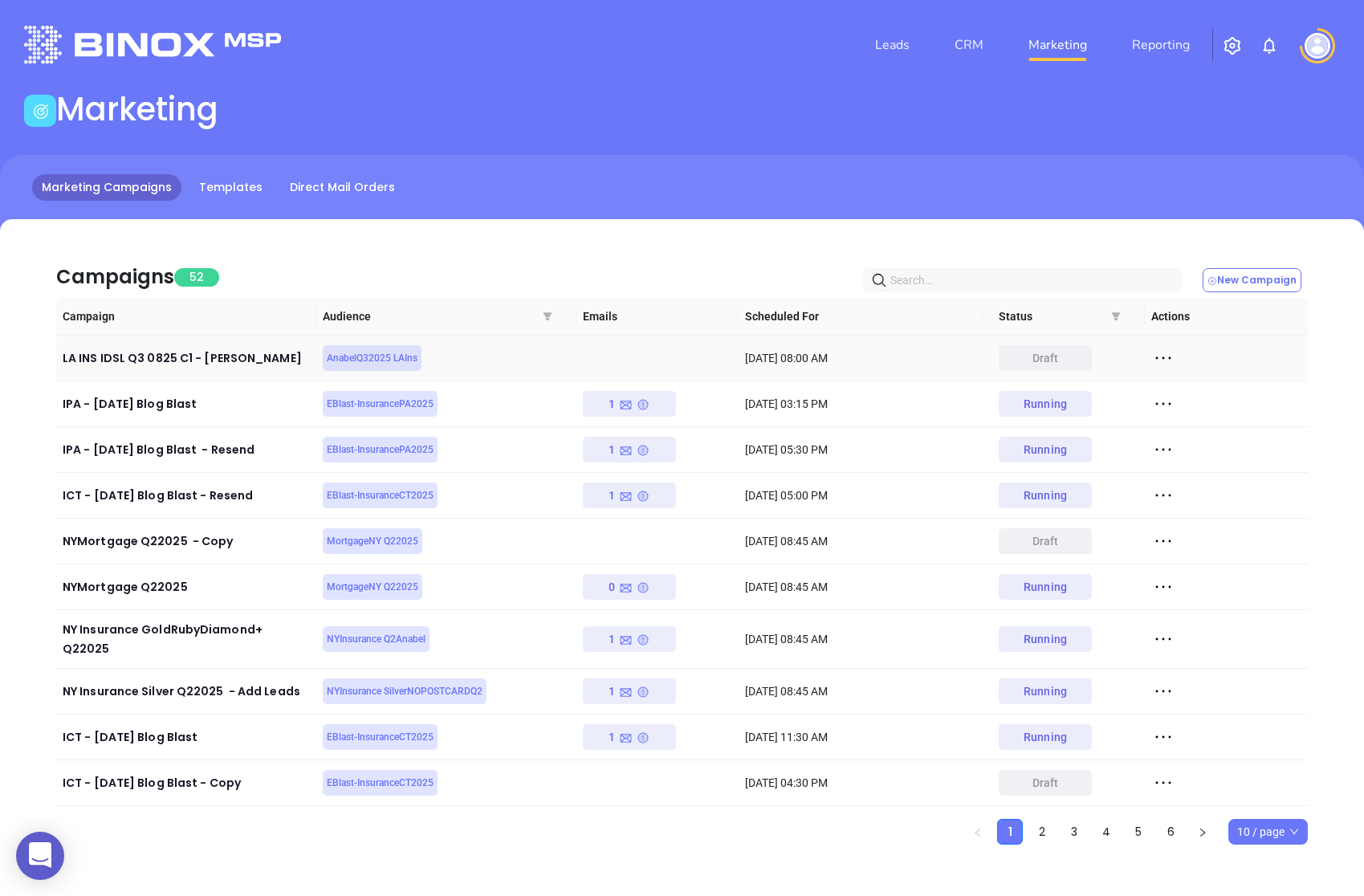
click at [1158, 356] on icon at bounding box center [1163, 358] width 24 height 24
click at [1179, 412] on div "Duplicate" at bounding box center [1236, 416] width 145 height 17
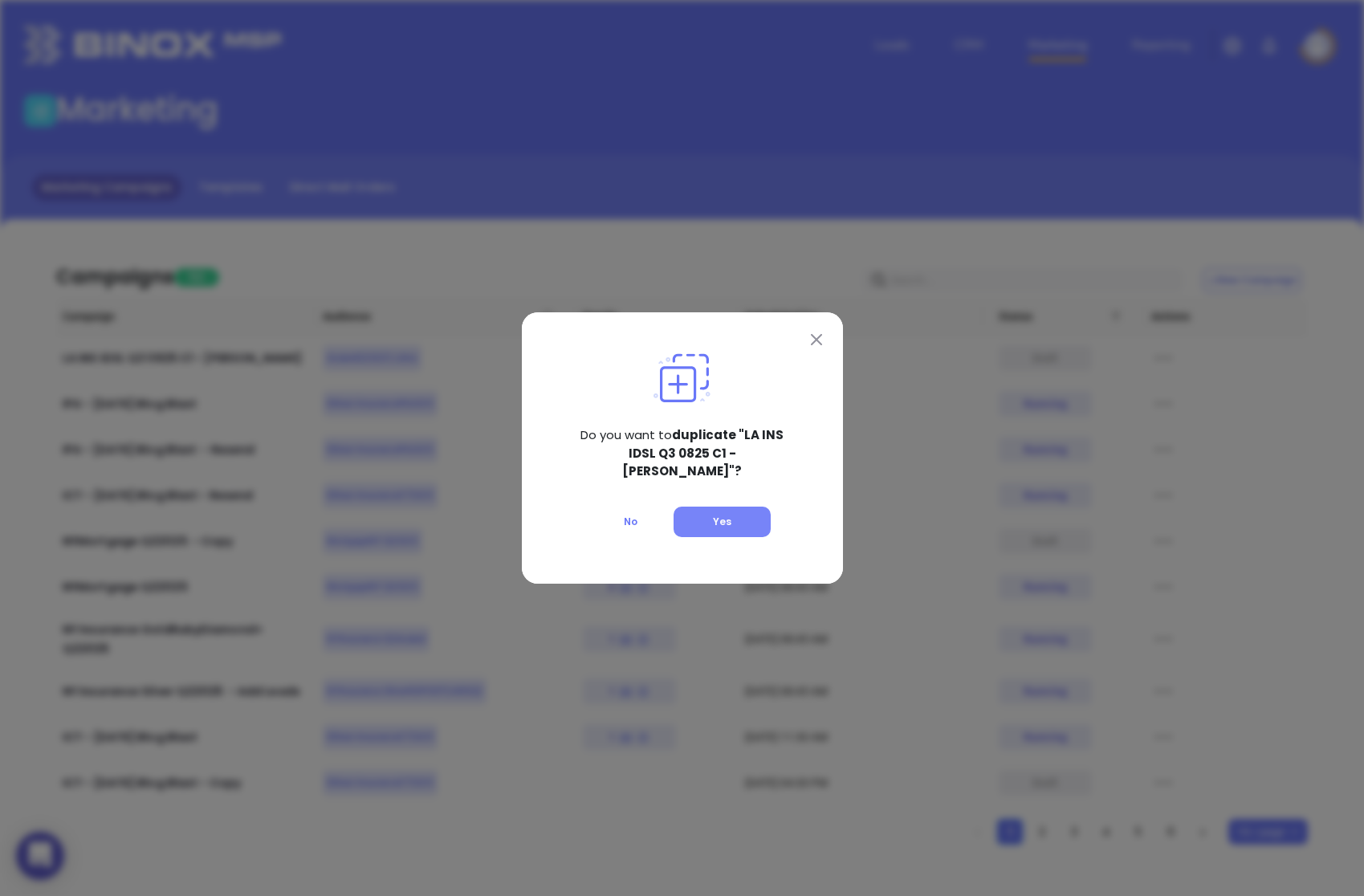
click at [760, 509] on button "Yes" at bounding box center [722, 521] width 97 height 30
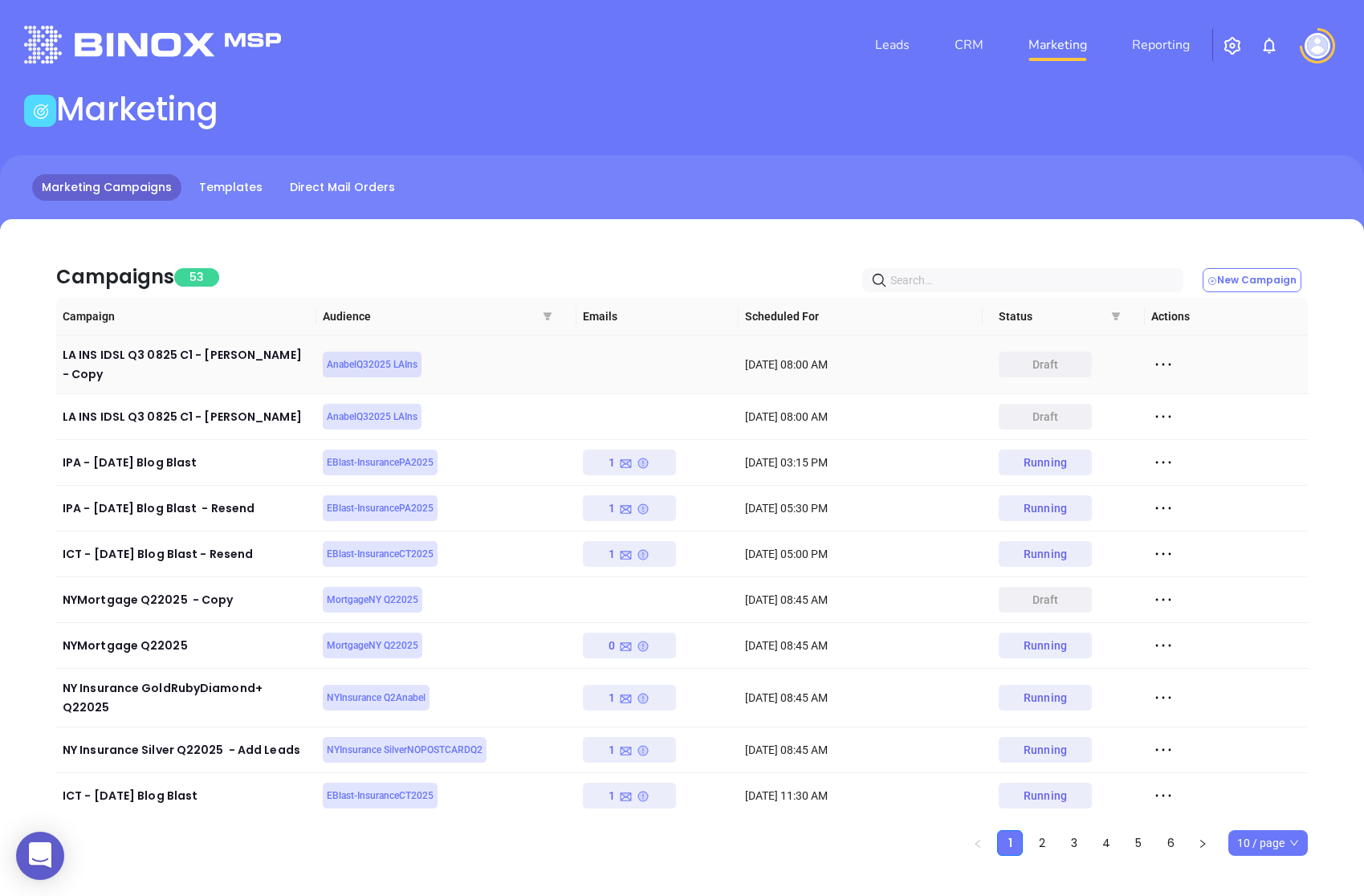
click at [1160, 356] on icon at bounding box center [1163, 364] width 24 height 24
click at [1195, 391] on div "Edit" at bounding box center [1236, 386] width 145 height 17
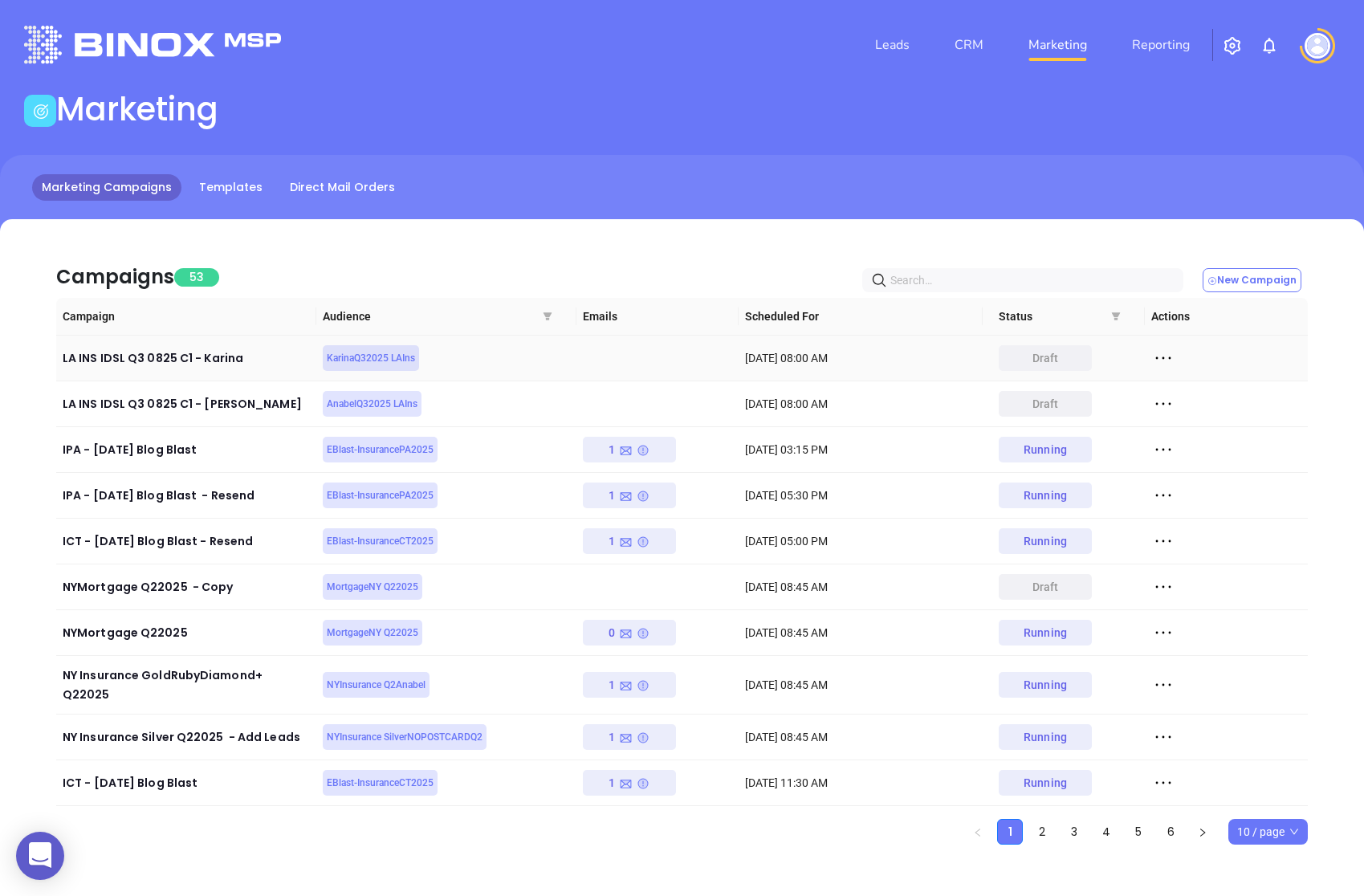
click at [1159, 354] on icon at bounding box center [1163, 358] width 24 height 24
click at [1190, 408] on div "Duplicate" at bounding box center [1236, 416] width 145 height 17
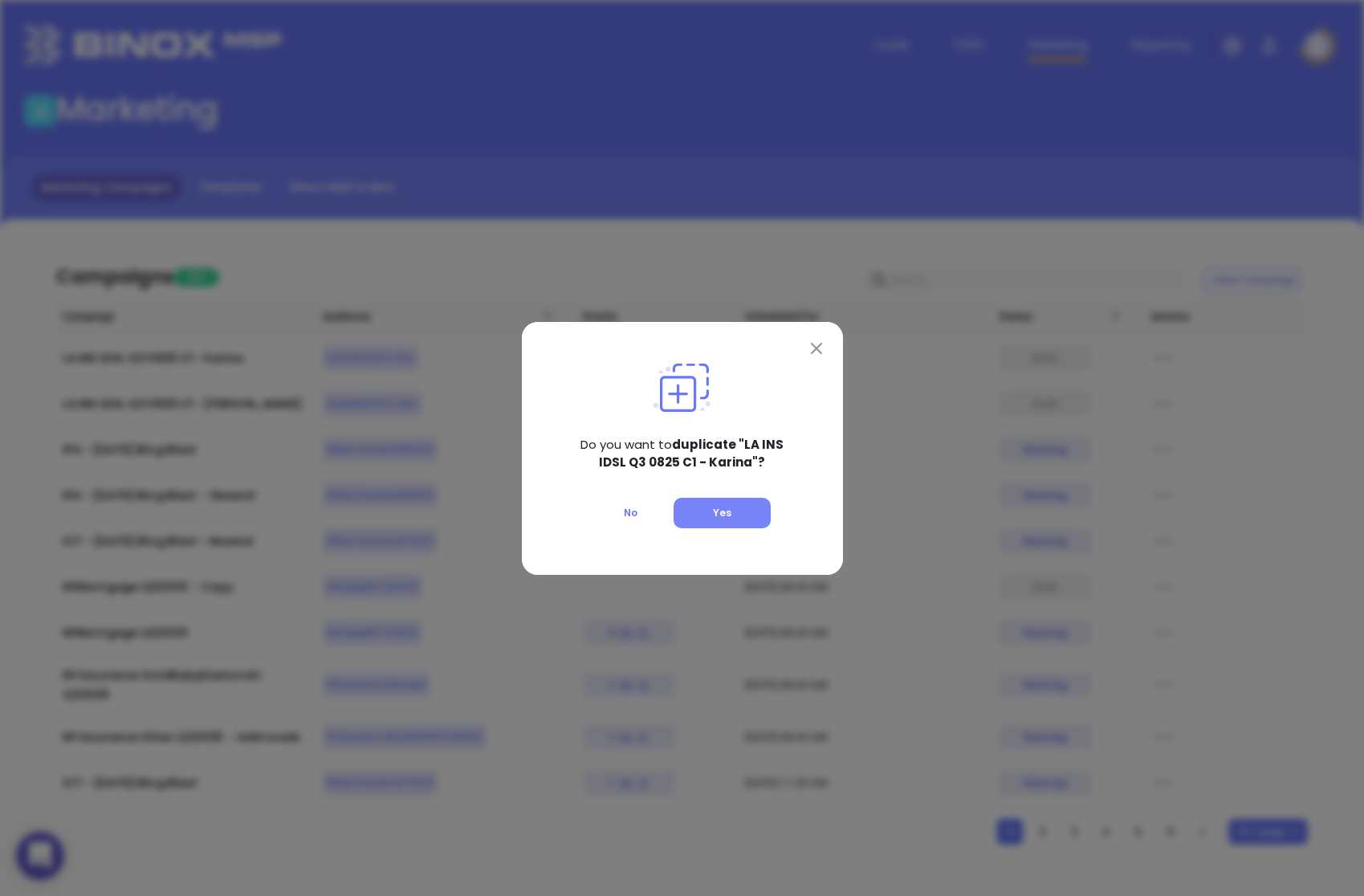
click at [702, 520] on button "Yes" at bounding box center [722, 512] width 97 height 30
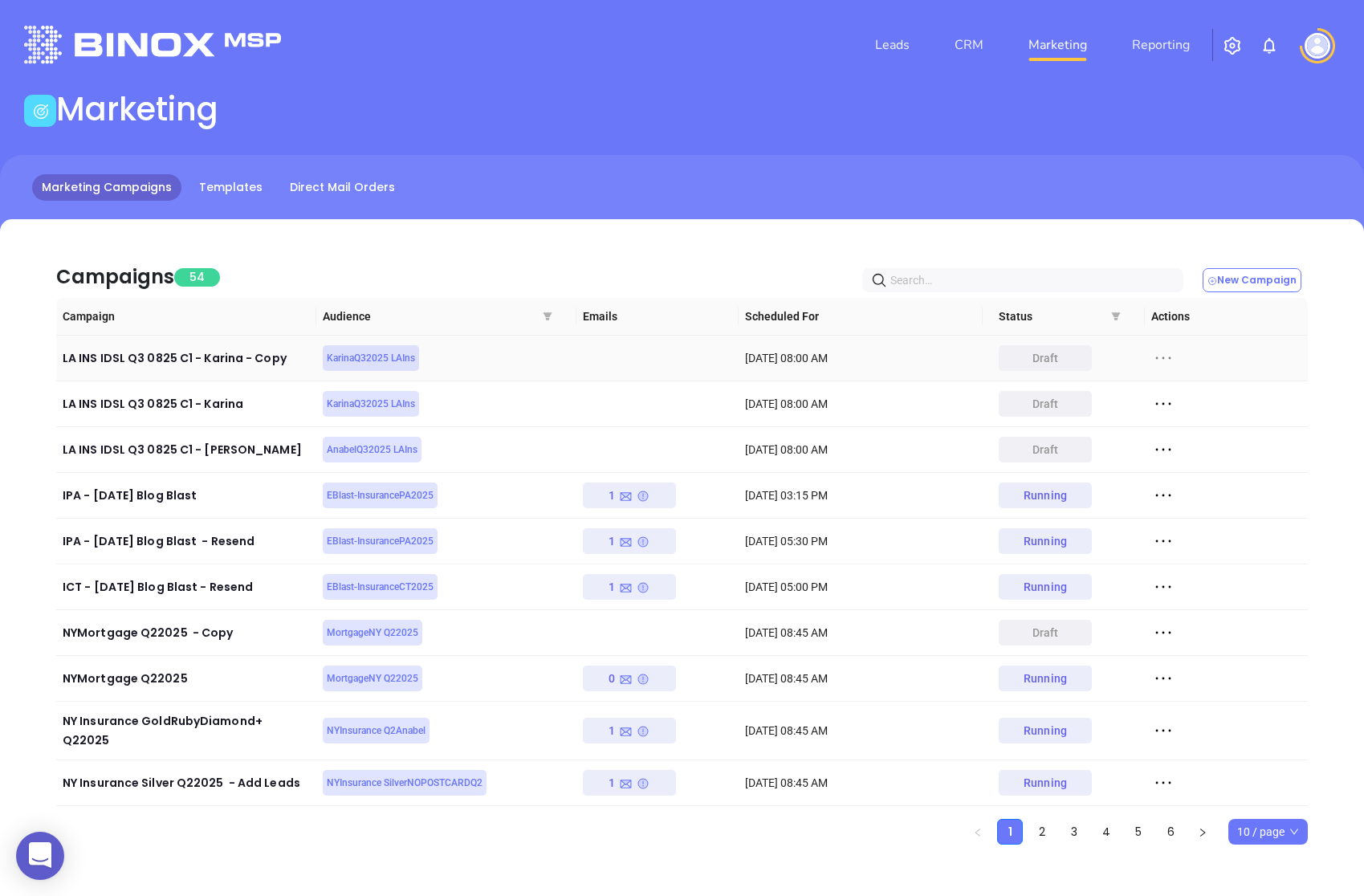
click at [1156, 358] on icon at bounding box center [1163, 358] width 16 height 3
click at [1189, 380] on div "Edit" at bounding box center [1236, 386] width 145 height 17
click at [1169, 356] on icon at bounding box center [1163, 358] width 24 height 24
click at [1159, 351] on icon at bounding box center [1163, 358] width 24 height 24
click at [1054, 353] on div "draft" at bounding box center [1045, 358] width 26 height 26
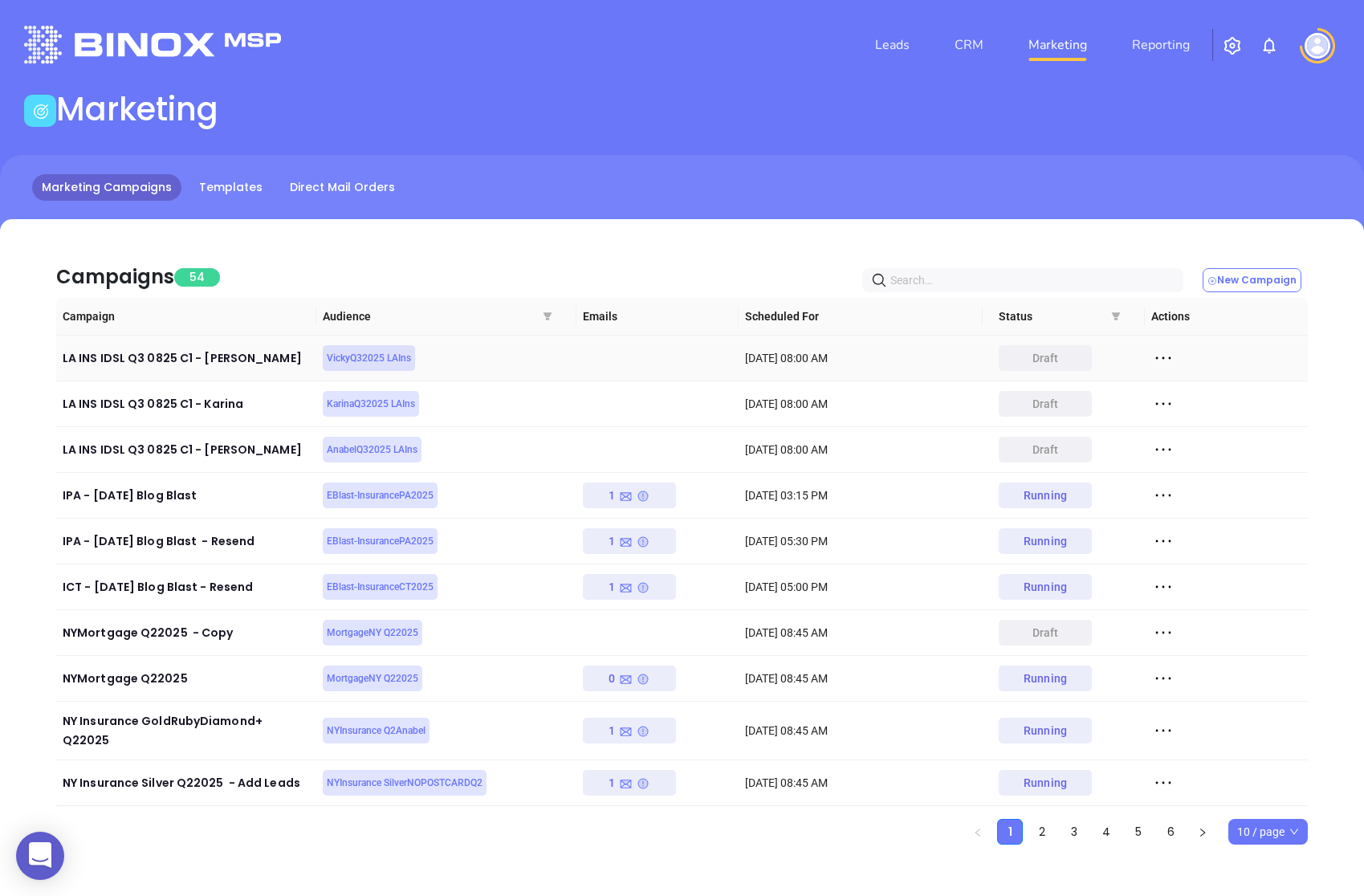
click at [1039, 359] on div "draft" at bounding box center [1045, 358] width 26 height 26
click at [1164, 447] on icon at bounding box center [1163, 449] width 24 height 24
click at [1159, 442] on icon at bounding box center [1163, 449] width 24 height 24
click at [1189, 473] on div "Edit" at bounding box center [1236, 478] width 145 height 17
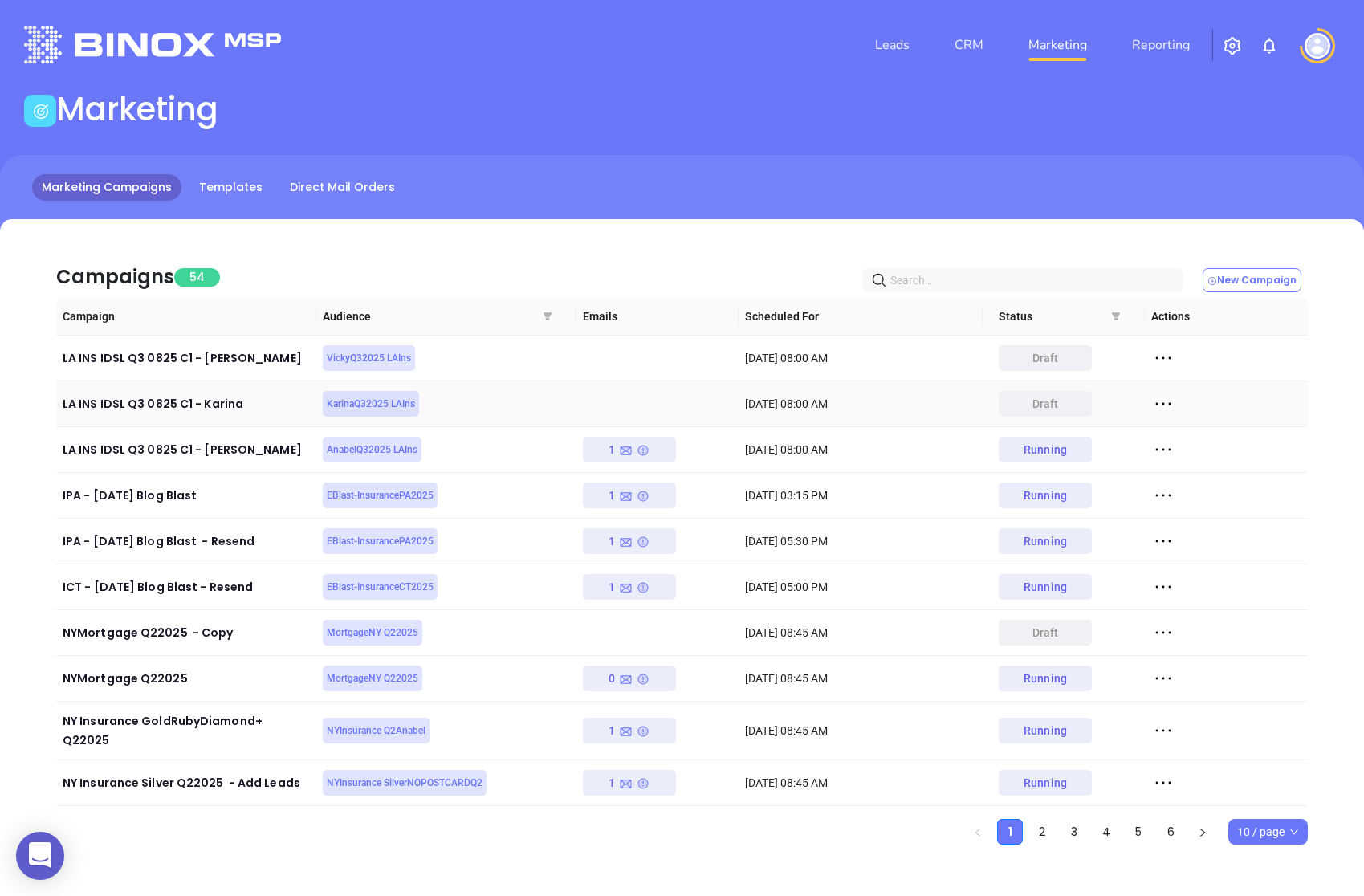
click at [1167, 400] on icon at bounding box center [1163, 403] width 24 height 24
click at [1183, 434] on div "Edit" at bounding box center [1236, 432] width 145 height 17
click at [1164, 359] on icon at bounding box center [1163, 358] width 24 height 24
click at [1196, 391] on div "Edit" at bounding box center [1236, 386] width 145 height 17
